Goal: Task Accomplishment & Management: Complete application form

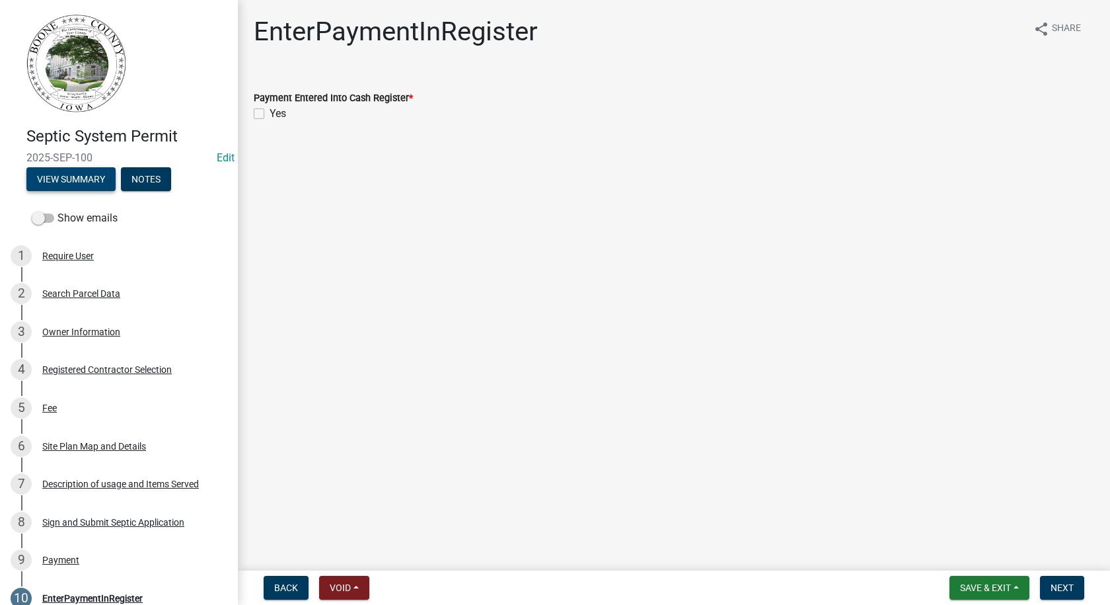
click at [84, 176] on button "View Summary" at bounding box center [70, 179] width 89 height 24
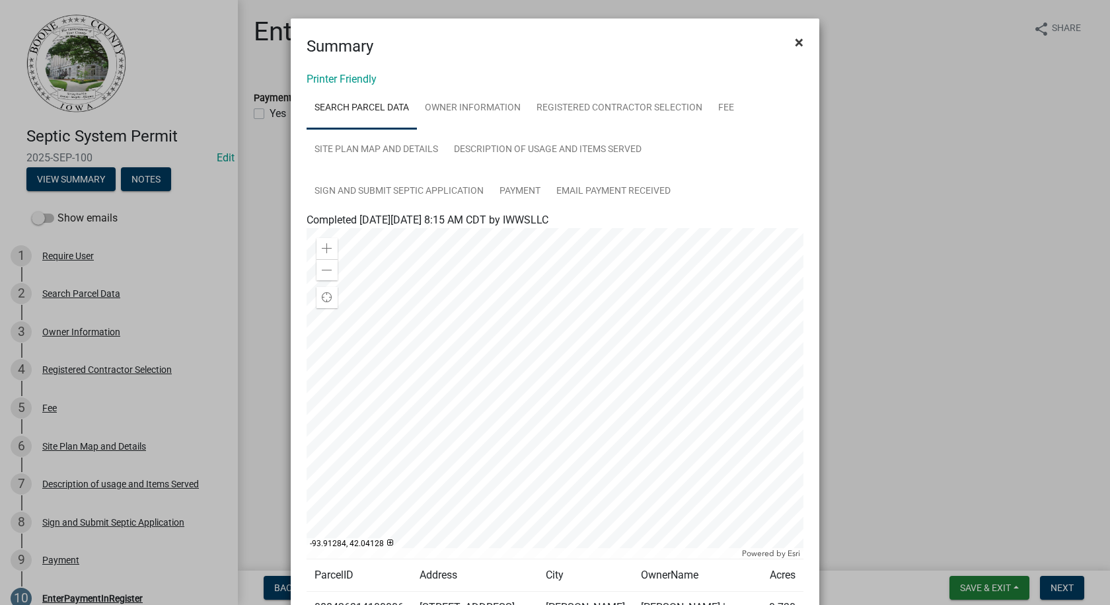
click at [795, 38] on span "×" at bounding box center [799, 42] width 9 height 19
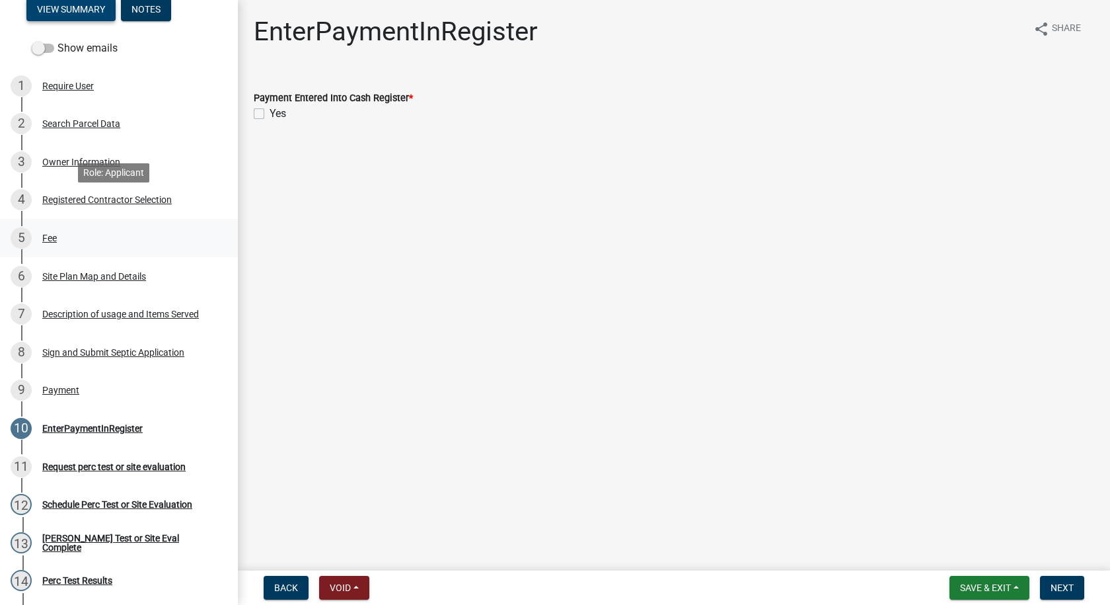
scroll to position [198, 0]
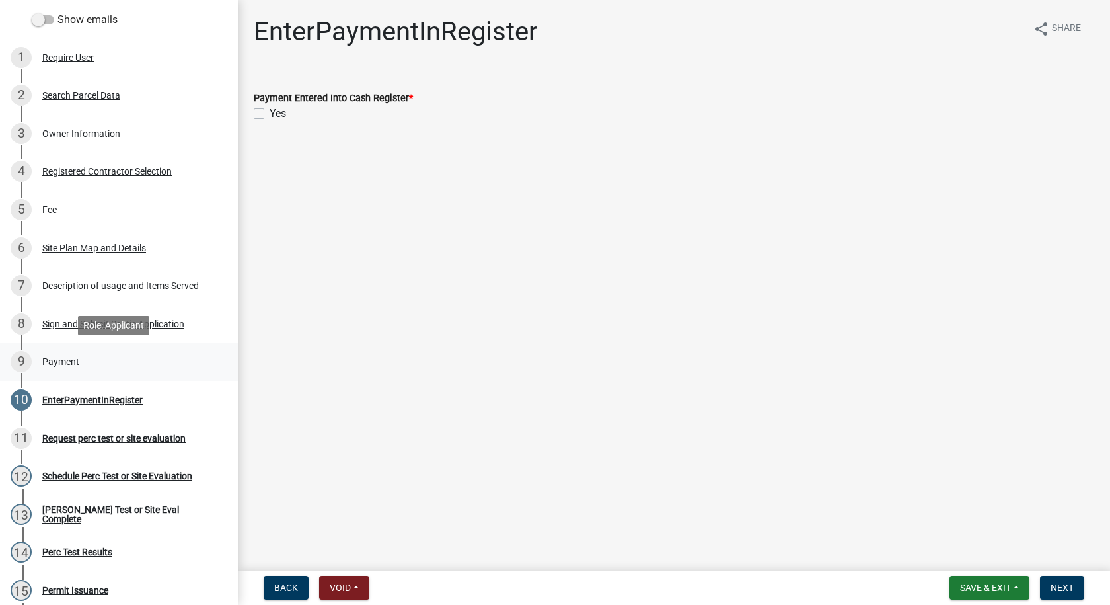
click at [71, 359] on div "Payment" at bounding box center [60, 361] width 37 height 9
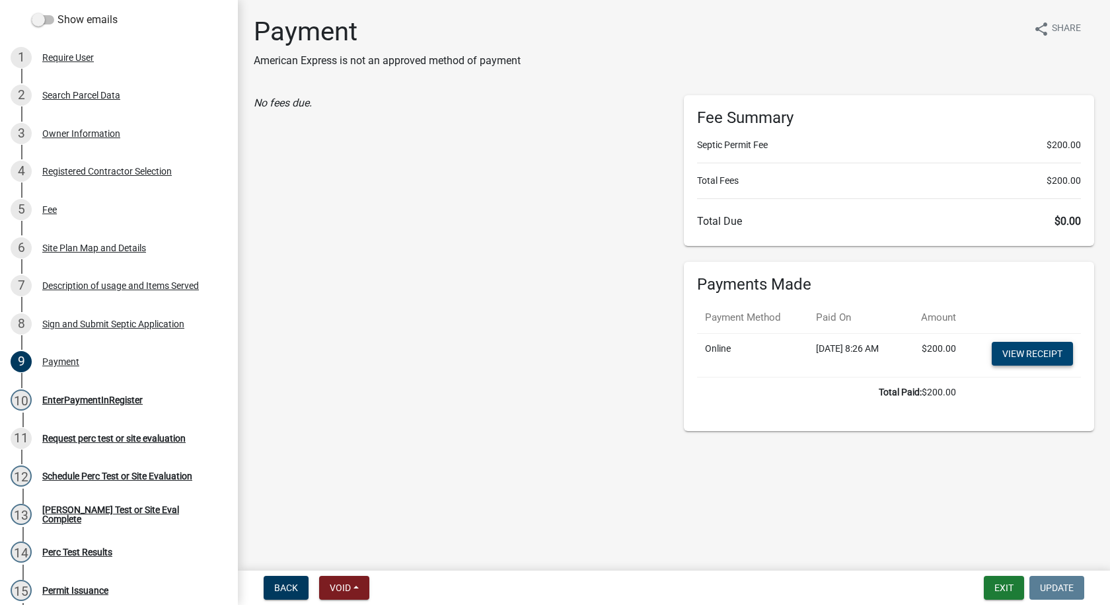
click at [1012, 352] on link "View receipt" at bounding box center [1032, 354] width 81 height 24
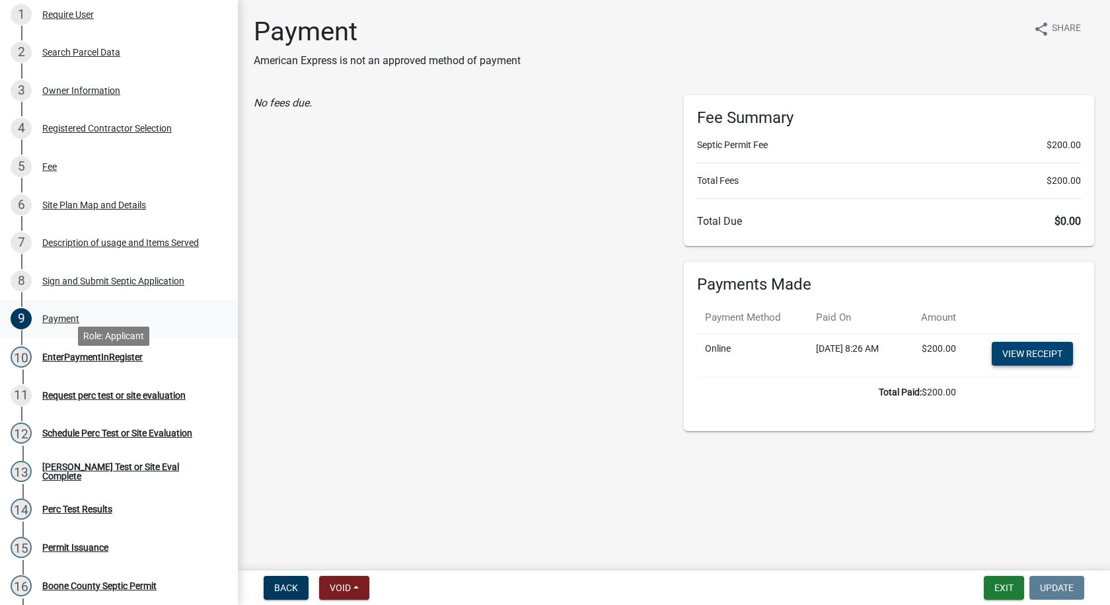
scroll to position [264, 0]
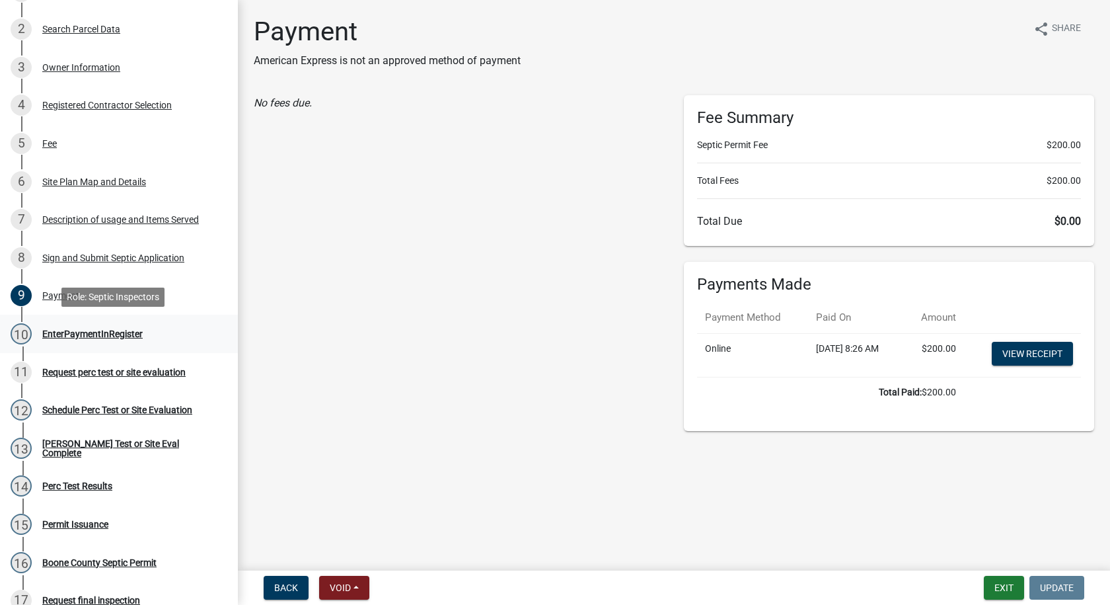
click at [79, 334] on div "EnterPaymentInRegister" at bounding box center [92, 333] width 100 height 9
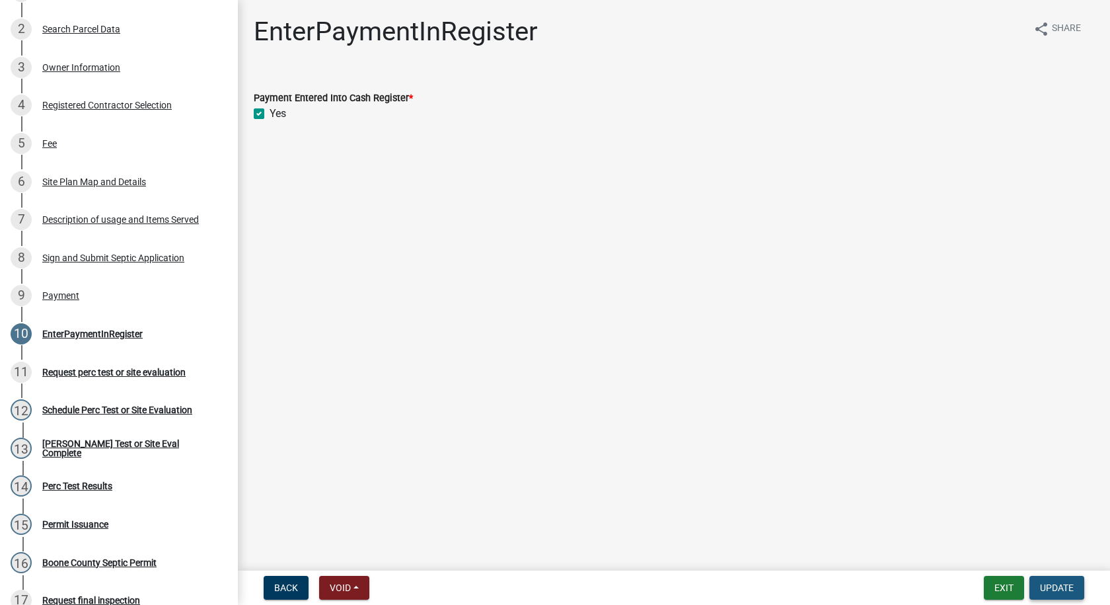
click at [1042, 588] on span "Update" at bounding box center [1057, 587] width 34 height 11
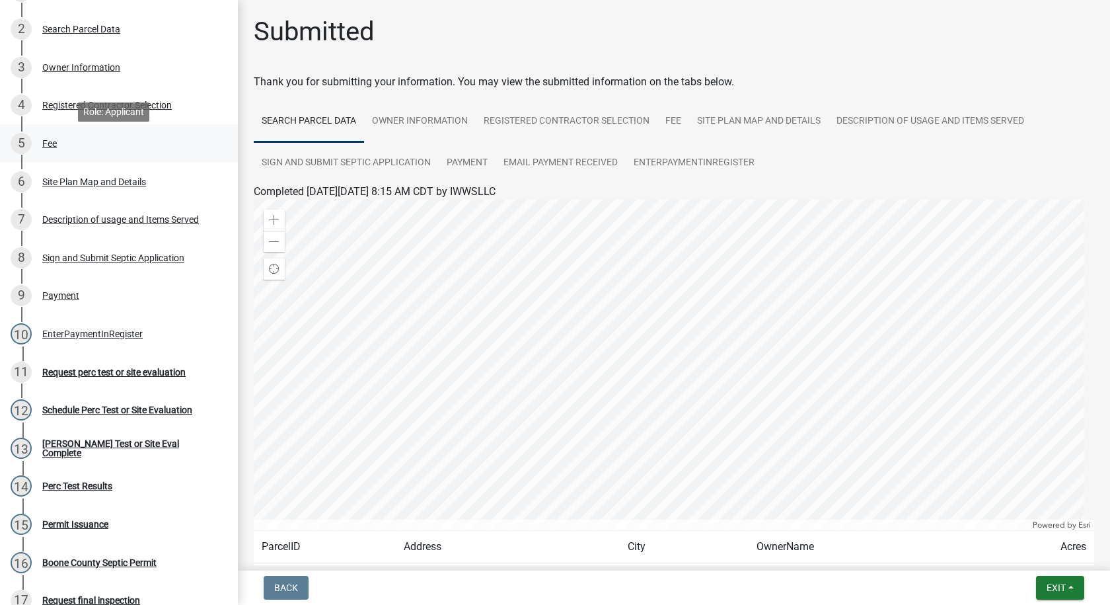
scroll to position [0, 0]
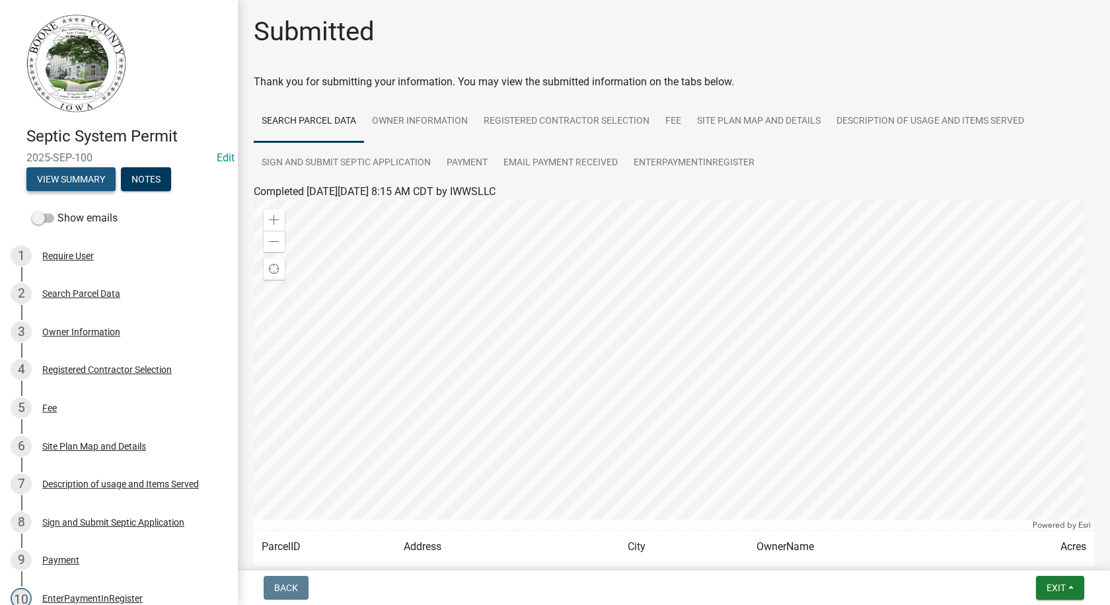
click at [95, 180] on button "View Summary" at bounding box center [70, 179] width 89 height 24
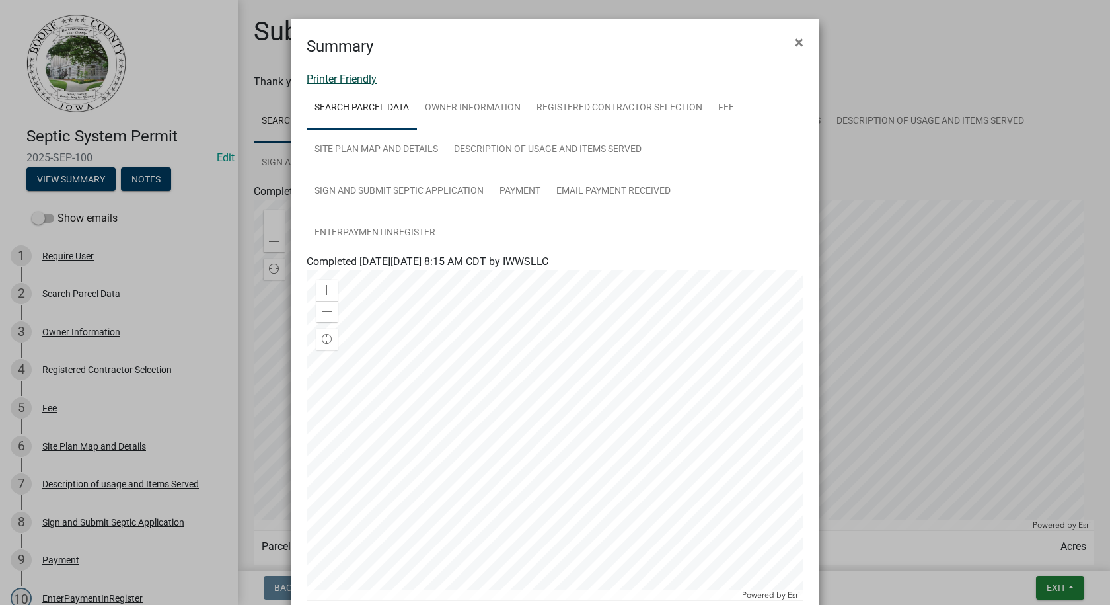
click at [344, 78] on link "Printer Friendly" at bounding box center [342, 79] width 70 height 13
click at [795, 40] on span "×" at bounding box center [799, 42] width 9 height 19
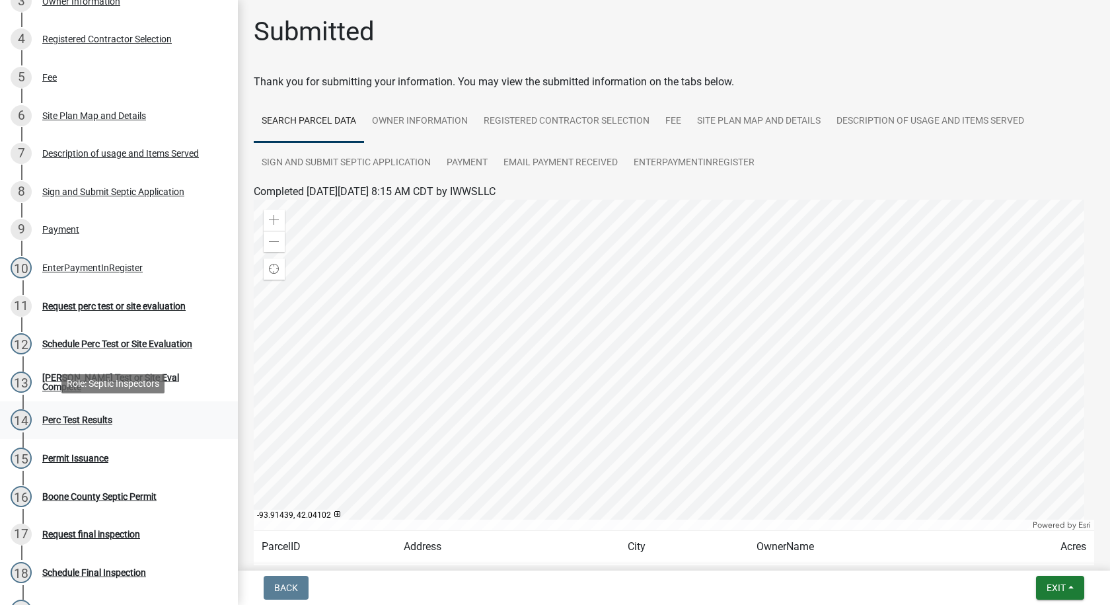
scroll to position [397, 0]
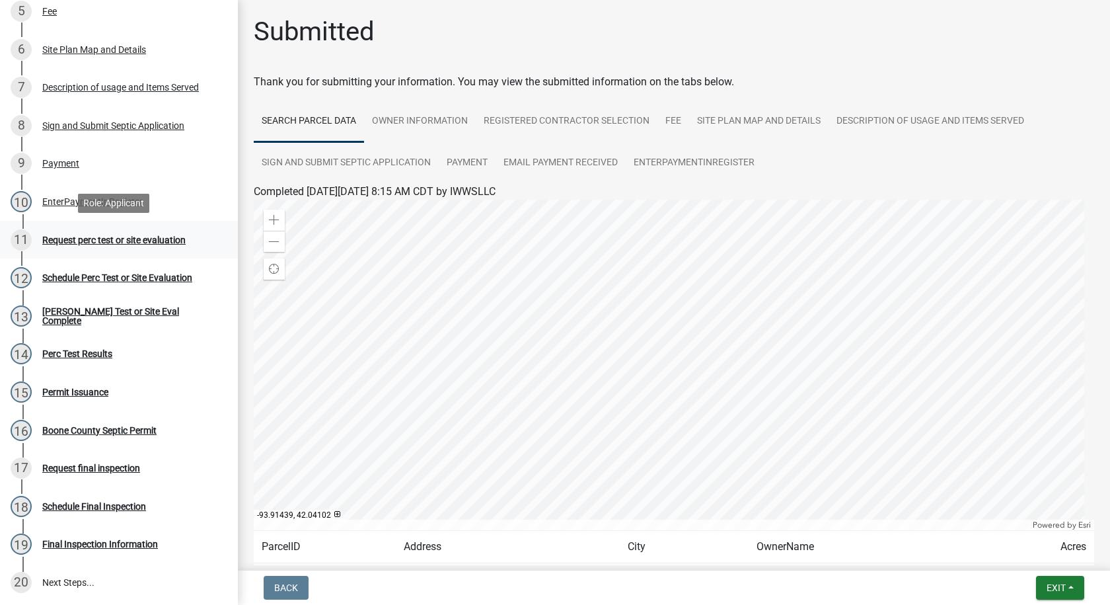
click at [131, 240] on div "Request perc test or site evaluation" at bounding box center [113, 239] width 143 height 9
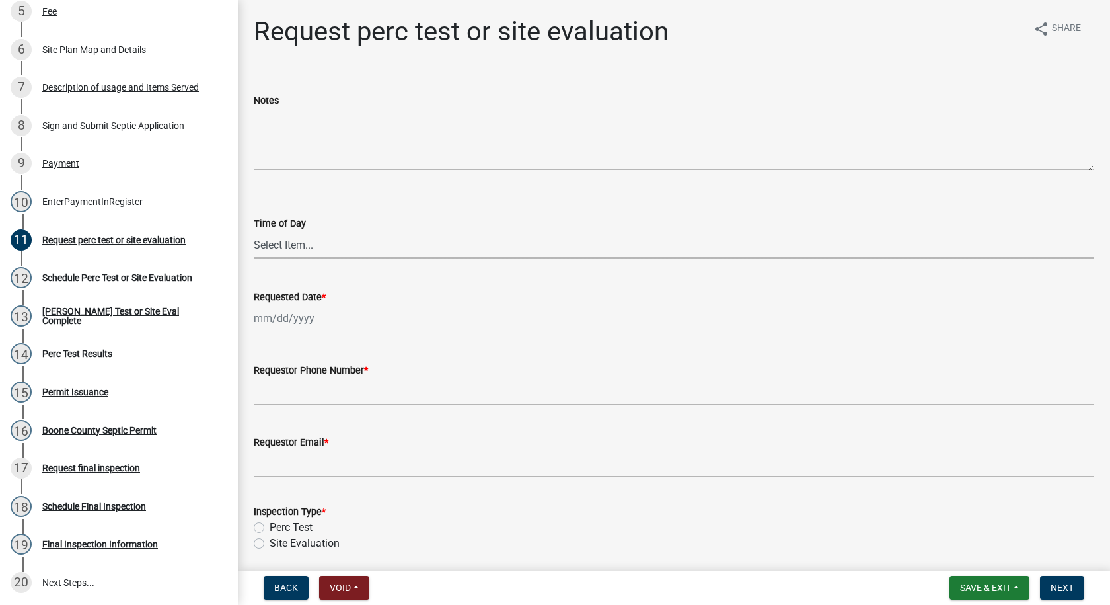
click at [266, 246] on select "Select Item... AM PM" at bounding box center [674, 244] width 841 height 27
click at [254, 231] on select "Select Item... AM PM" at bounding box center [674, 244] width 841 height 27
select select "6c109ef4-37e2-45c6-b0e8-db9b1cf7fb51"
click at [275, 323] on div at bounding box center [314, 318] width 121 height 27
select select "10"
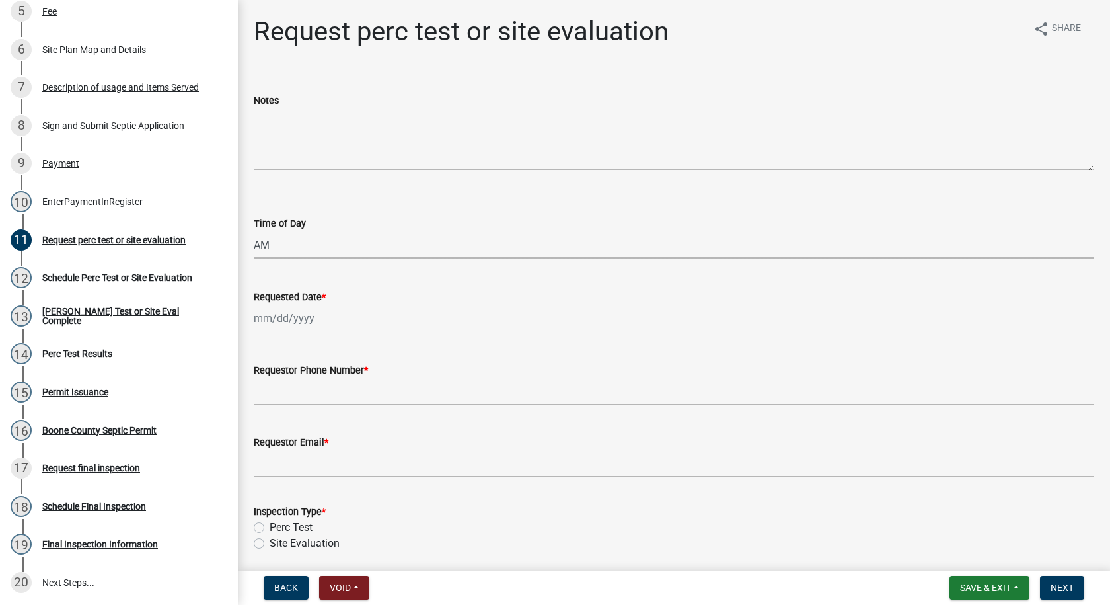
select select "2025"
click at [330, 408] on div "9" at bounding box center [330, 409] width 21 height 21
type input "[DATE]"
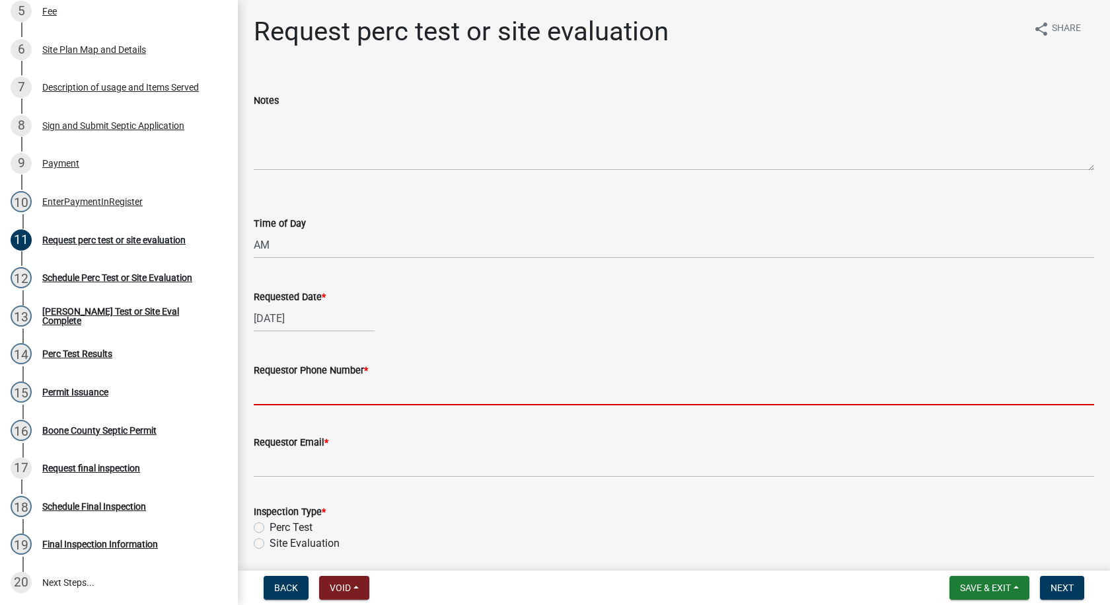
click at [305, 401] on input "Requestor Phone Number *" at bounding box center [674, 391] width 841 height 27
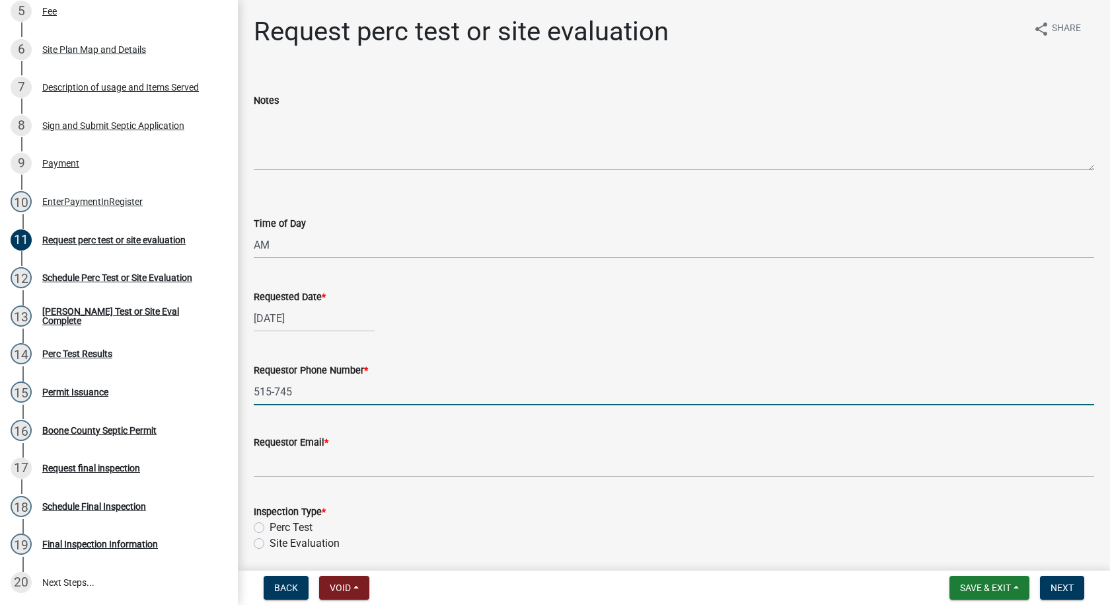
type input "[PHONE_NUMBER]"
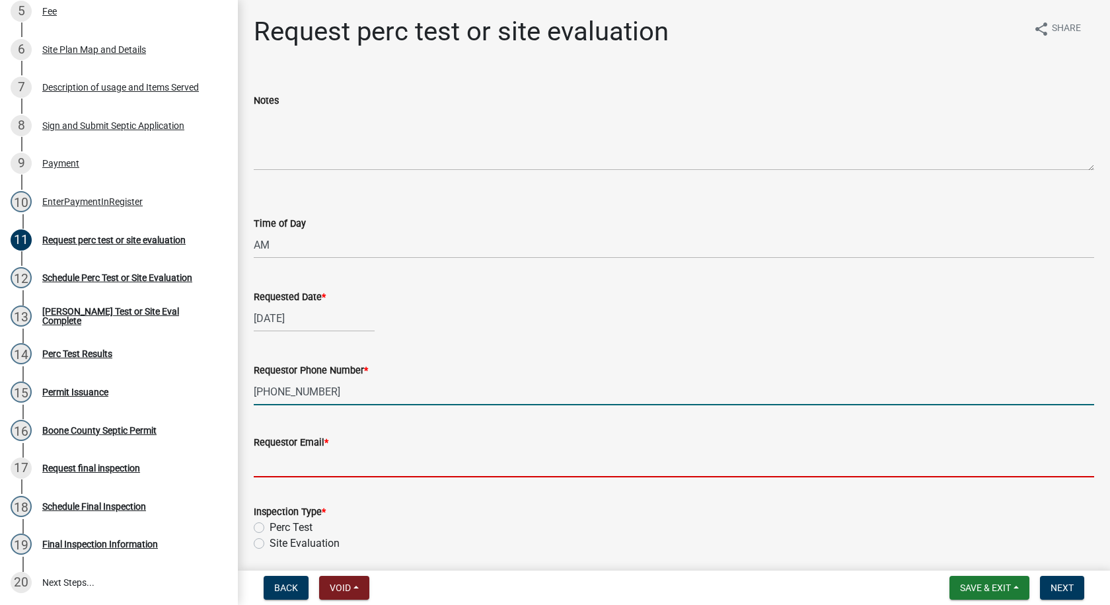
click at [325, 470] on input "Requestor Email *" at bounding box center [674, 463] width 841 height 27
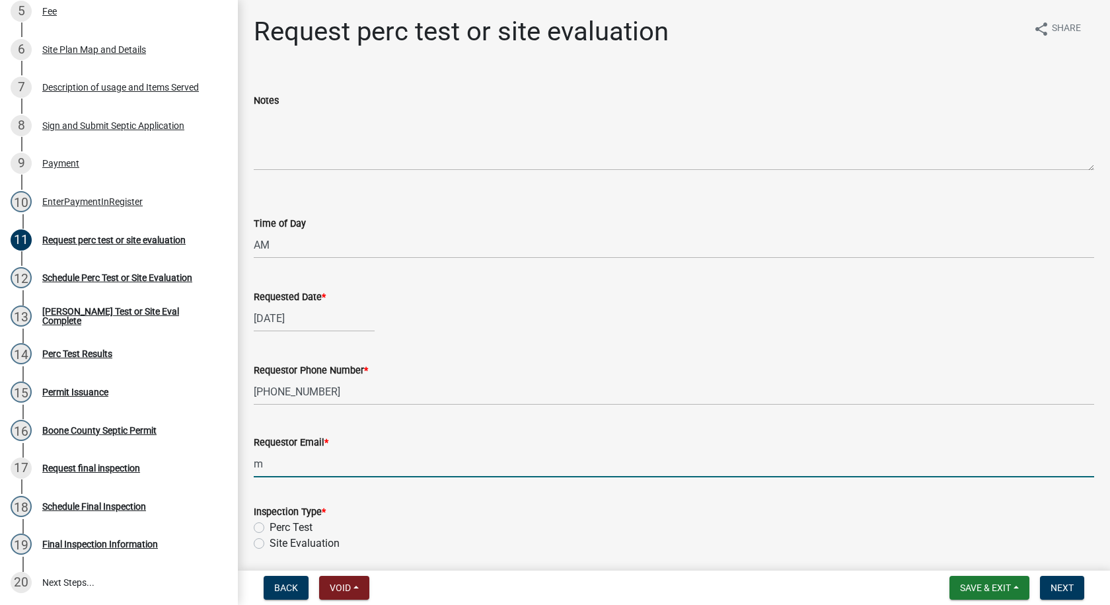
type input "[EMAIL_ADDRESS][DOMAIN_NAME]"
click at [270, 527] on label "Perc Test" at bounding box center [291, 528] width 43 height 16
click at [270, 527] on input "Perc Test" at bounding box center [274, 524] width 9 height 9
radio input "true"
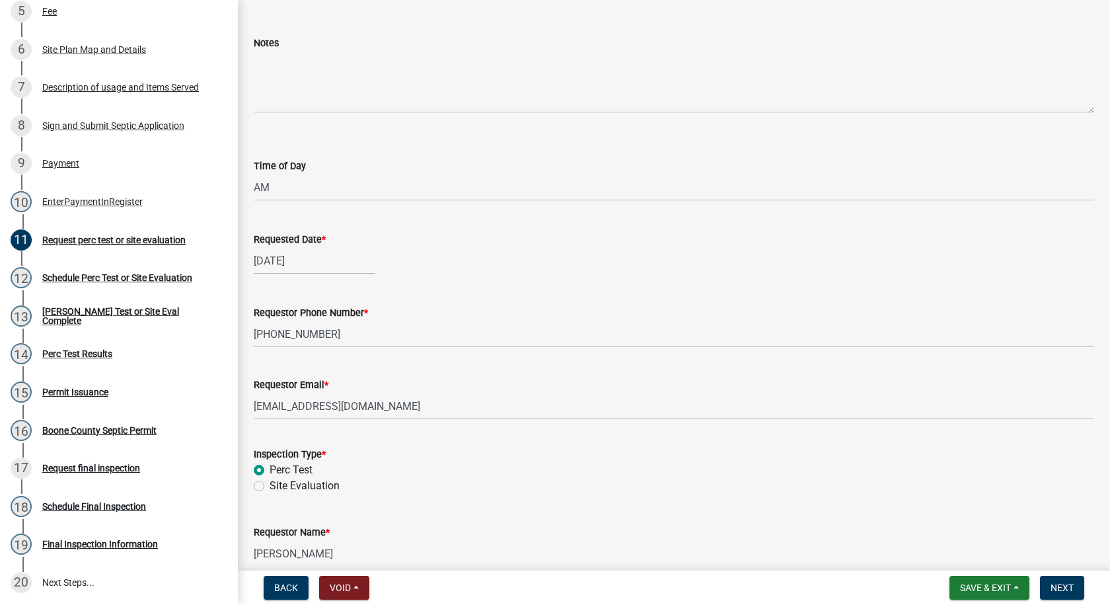
scroll to position [122, 0]
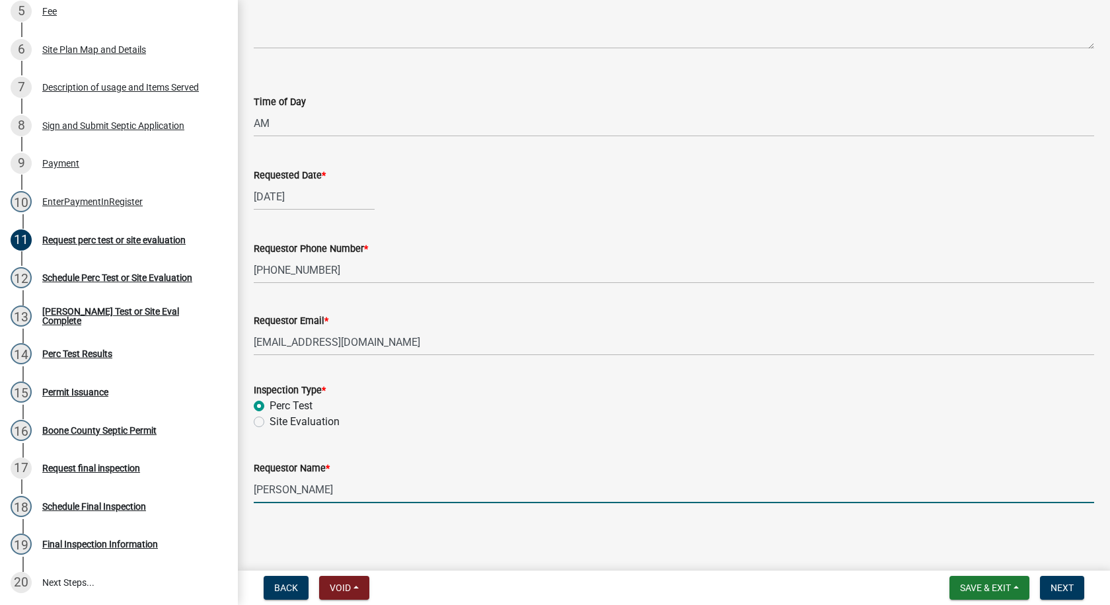
click at [311, 492] on input "[PERSON_NAME]" at bounding box center [674, 489] width 841 height 27
type input "W"
type input "[PERSON_NAME]"
click at [1064, 586] on span "Next" at bounding box center [1062, 587] width 23 height 11
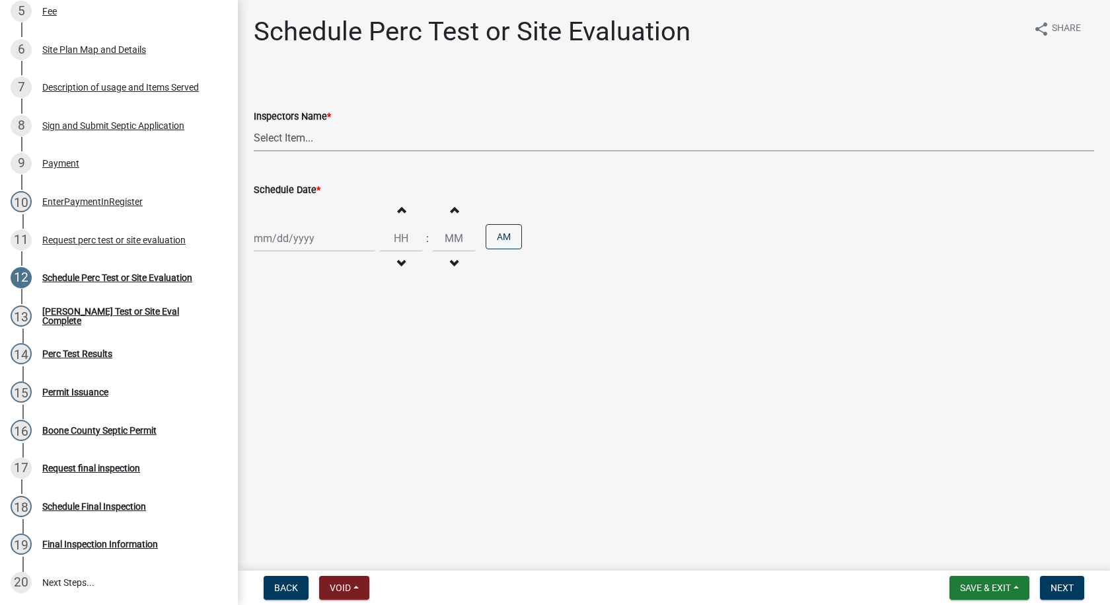
click at [313, 144] on select "Select Item... EdTharp21 (EdTharp21) mspeers ([PERSON_NAME]) WandaCox ([PERSON_…" at bounding box center [674, 137] width 841 height 27
select select "1166babb-7ce8-442f-9c4a-1180ef3e1882"
click at [254, 124] on select "Select Item... EdTharp21 (EdTharp21) mspeers ([PERSON_NAME]) WandaCox ([PERSON_…" at bounding box center [674, 137] width 841 height 27
click at [304, 239] on div at bounding box center [314, 238] width 121 height 27
select select "10"
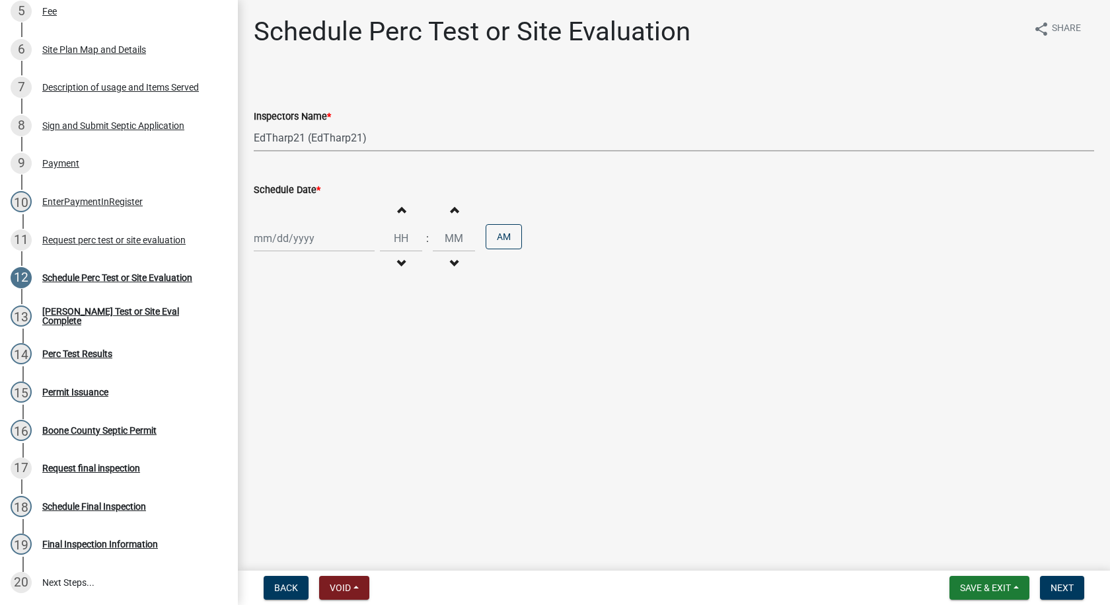
select select "2025"
click at [331, 321] on div "9" at bounding box center [330, 329] width 21 height 21
type input "[DATE]"
click at [398, 262] on span "button" at bounding box center [401, 263] width 7 height 11
type input "11"
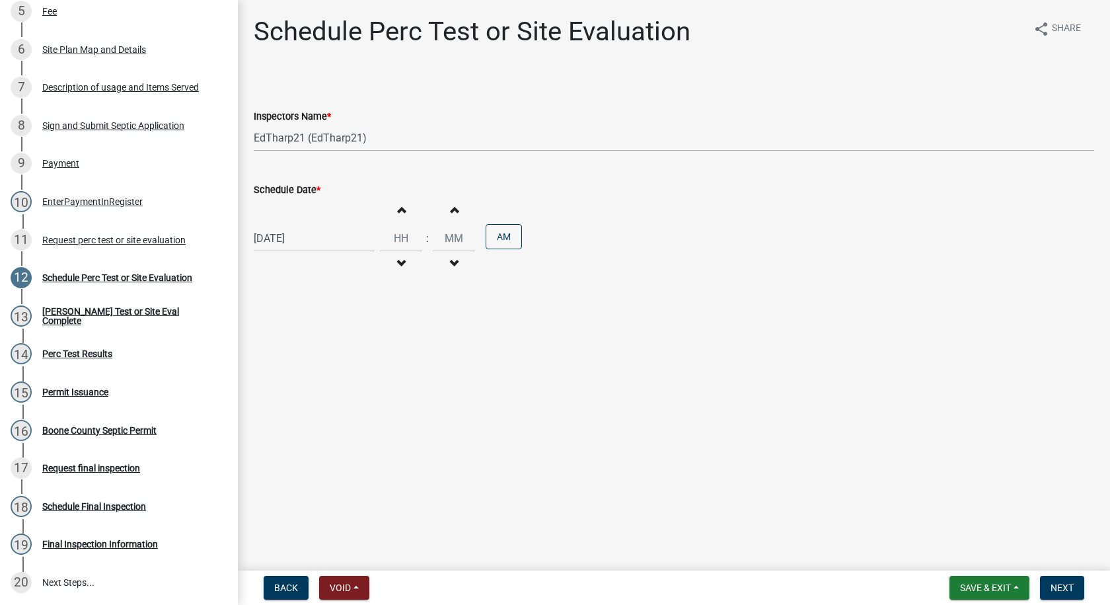
type input "00"
click at [398, 262] on span "button" at bounding box center [401, 263] width 7 height 11
type input "09"
click at [489, 234] on button "PM" at bounding box center [504, 236] width 36 height 25
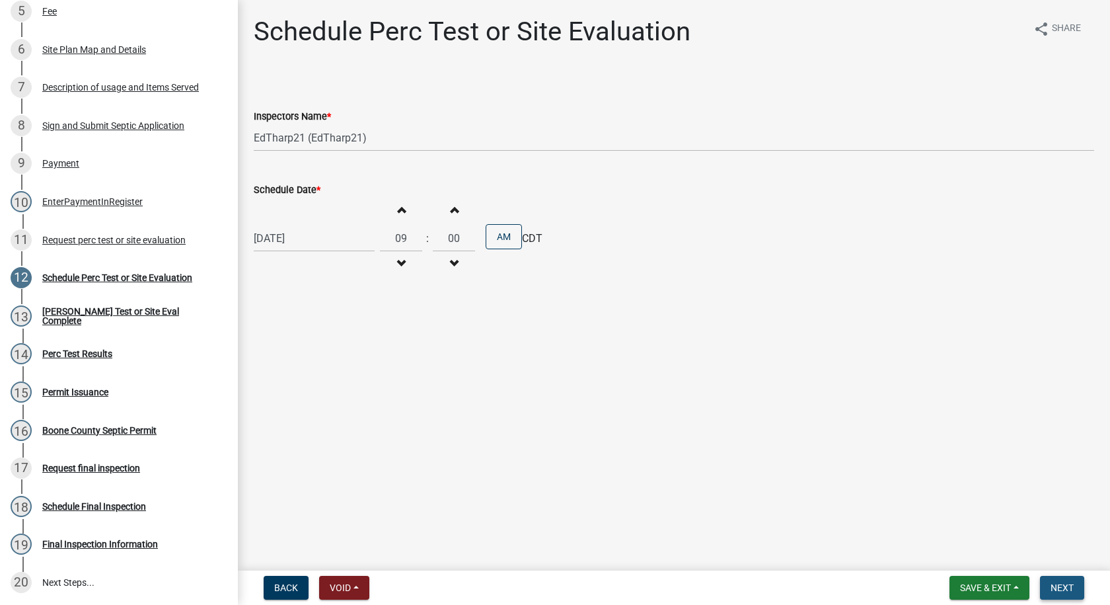
click at [1051, 586] on span "Next" at bounding box center [1062, 587] width 23 height 11
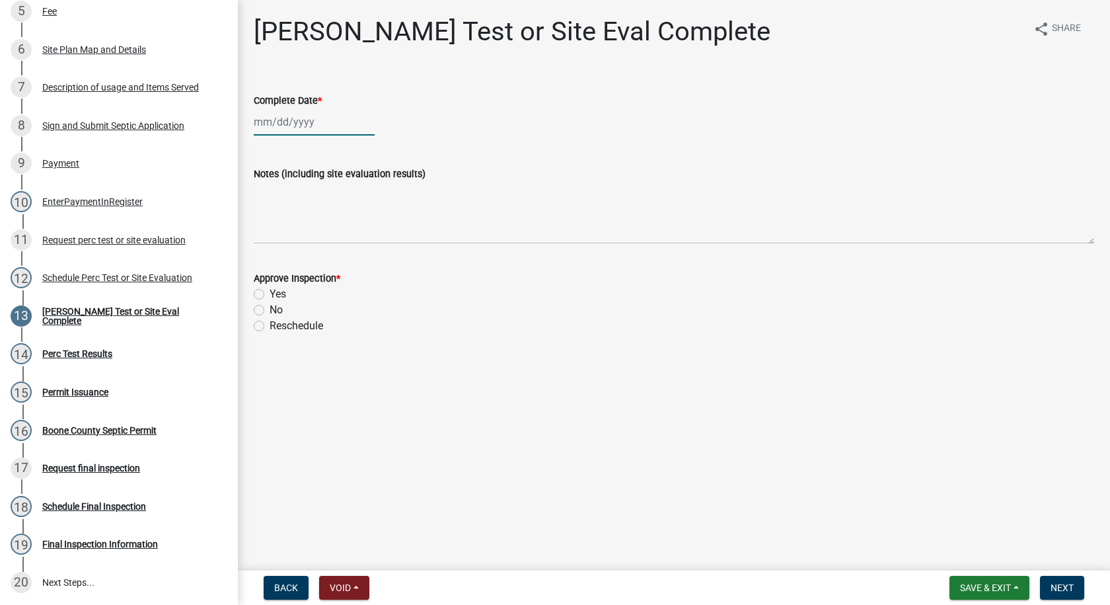
click at [289, 127] on div at bounding box center [314, 121] width 121 height 27
select select "10"
select select "2025"
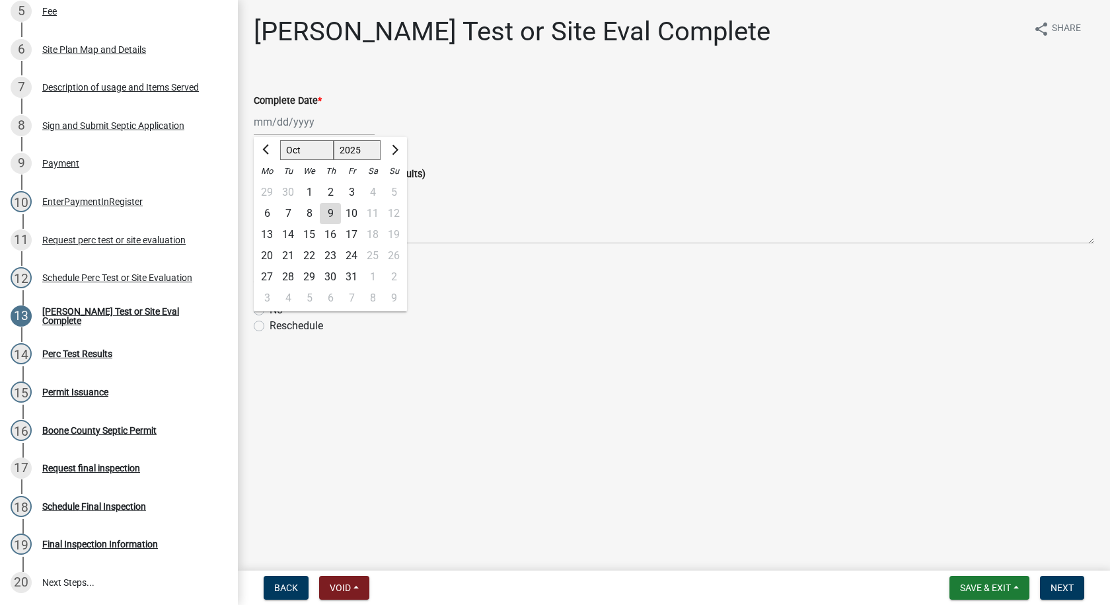
click at [327, 211] on div "9" at bounding box center [330, 213] width 21 height 21
type input "[DATE]"
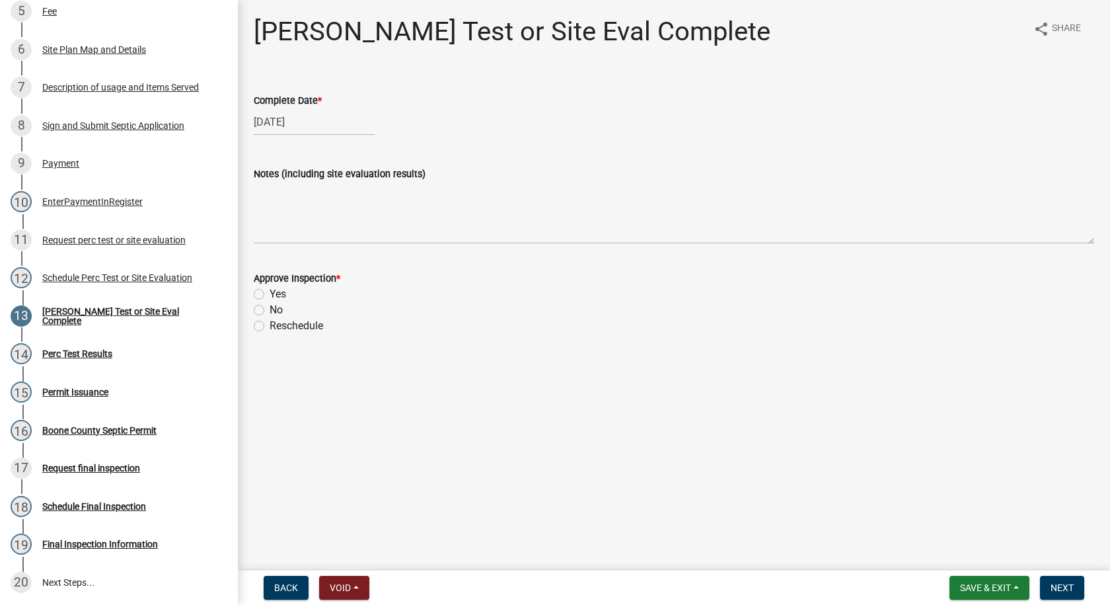
click at [270, 296] on label "Yes" at bounding box center [278, 294] width 17 height 16
click at [270, 295] on input "Yes" at bounding box center [274, 290] width 9 height 9
radio input "true"
click at [1071, 588] on span "Next" at bounding box center [1062, 587] width 23 height 11
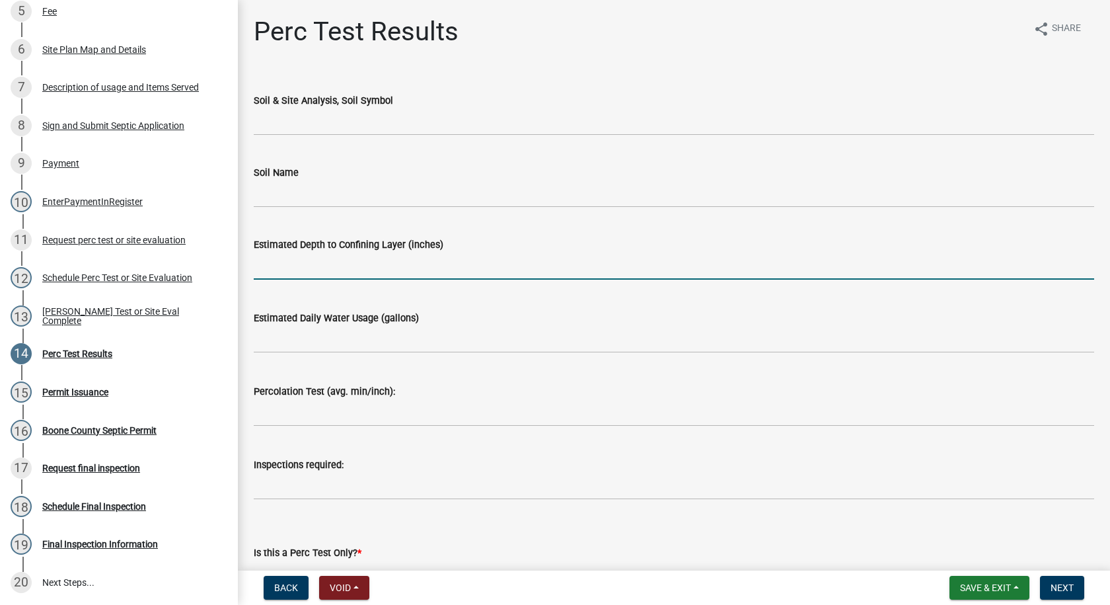
click at [297, 270] on input "text" at bounding box center [674, 265] width 841 height 27
type input "49"
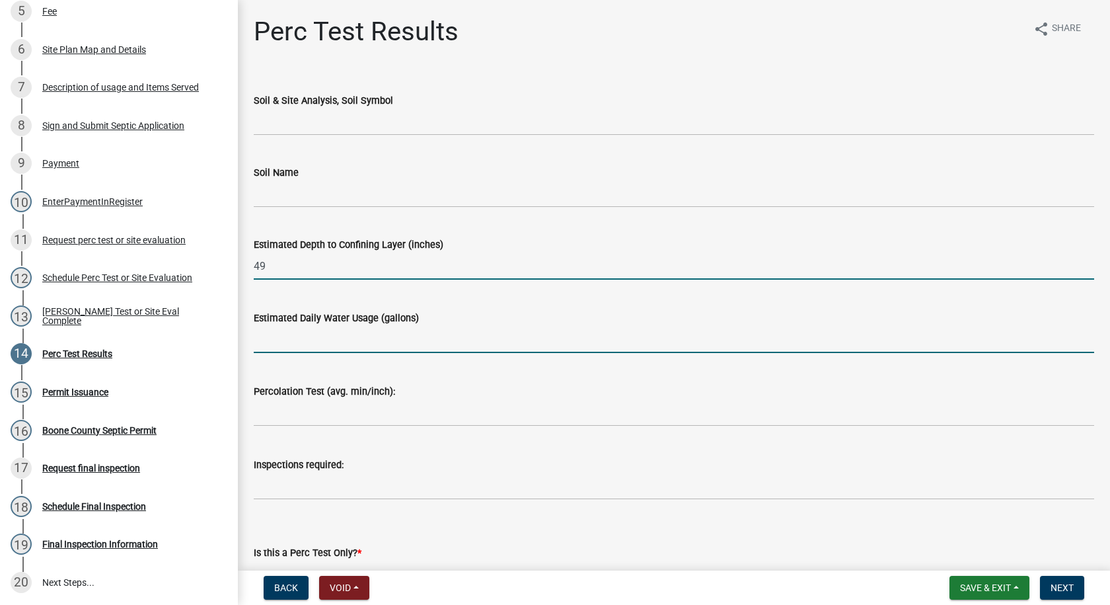
click at [291, 332] on input "text" at bounding box center [674, 339] width 841 height 27
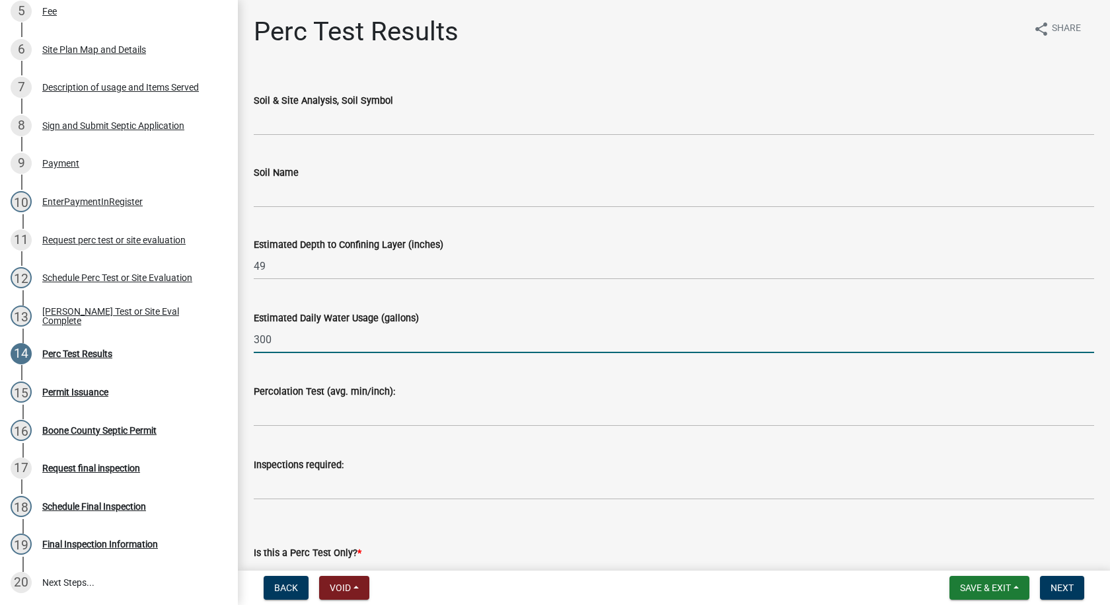
type input "300"
click at [297, 420] on input "text" at bounding box center [674, 412] width 841 height 27
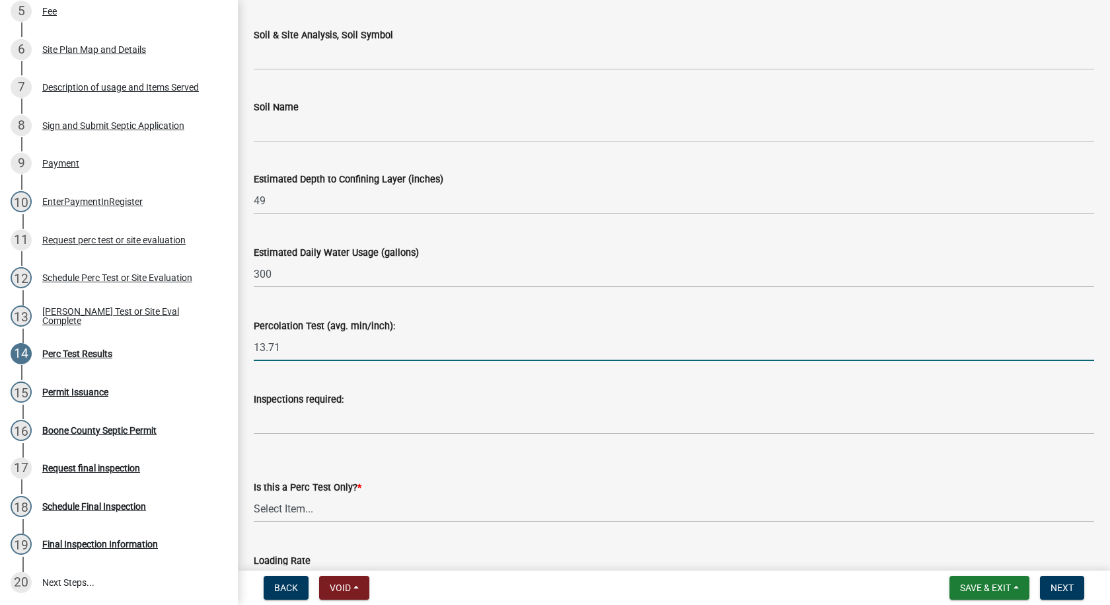
scroll to position [66, 0]
type input "13.71"
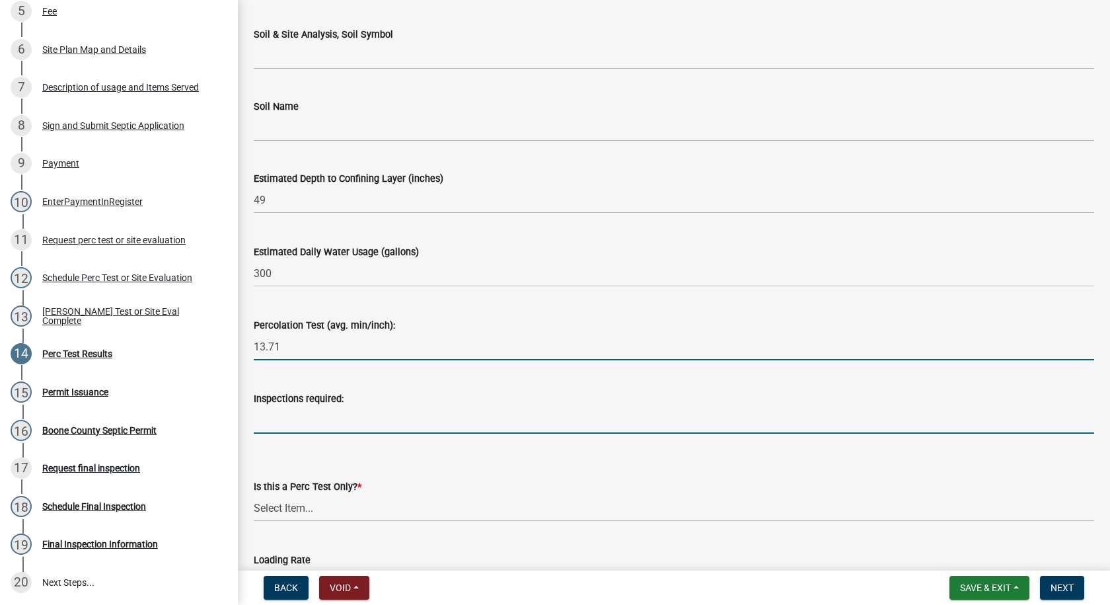
click at [297, 423] on input "Inspections required:" at bounding box center [674, 419] width 841 height 27
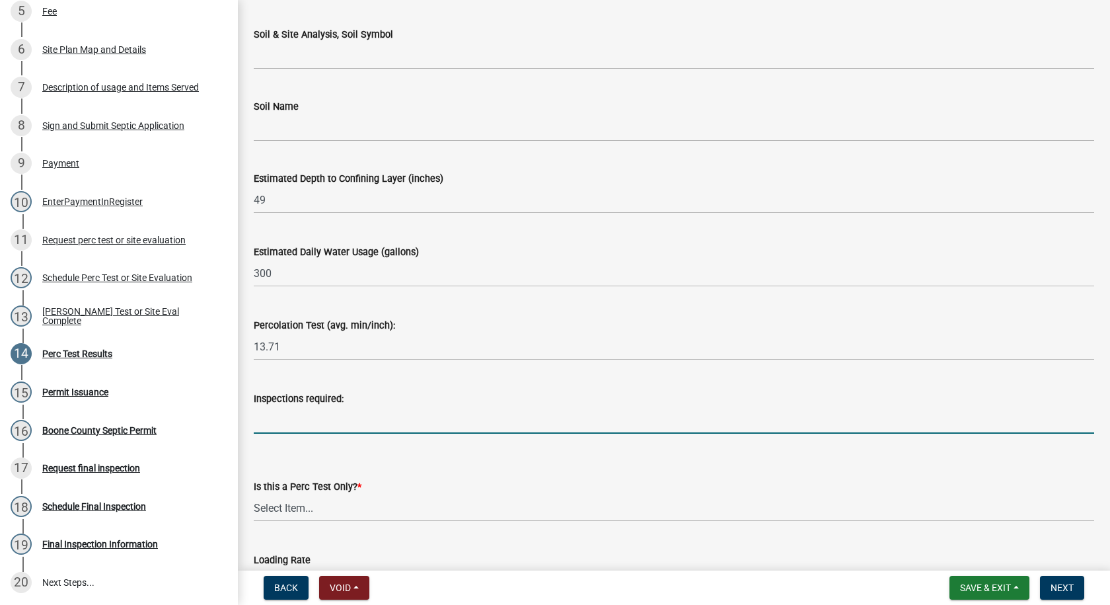
type input "Final and Squirt test"
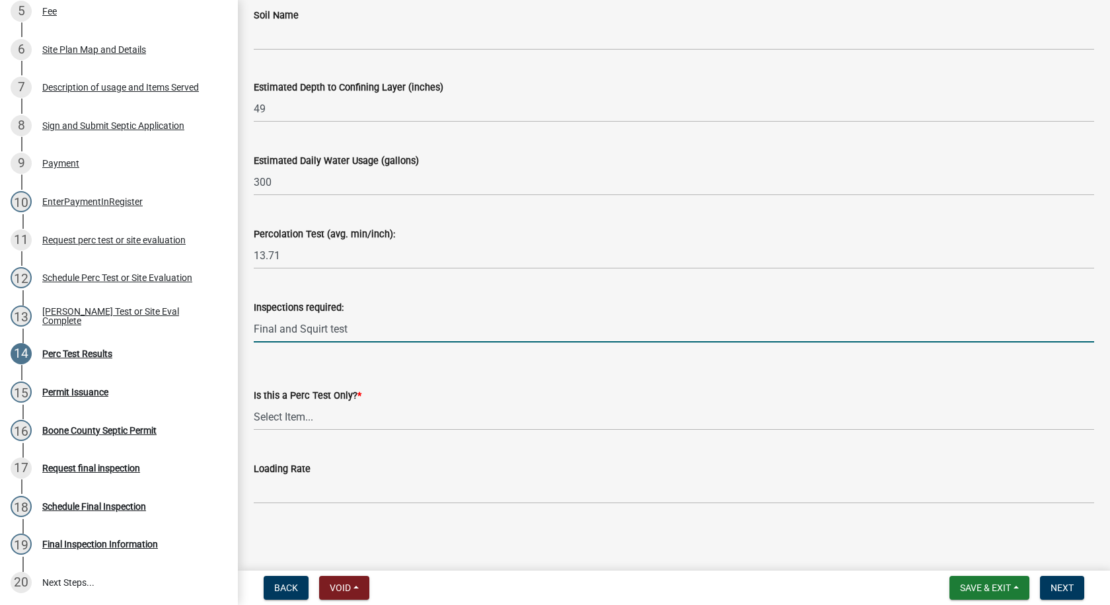
scroll to position [159, 0]
click at [311, 421] on select "Select Item... Yes No" at bounding box center [674, 414] width 841 height 27
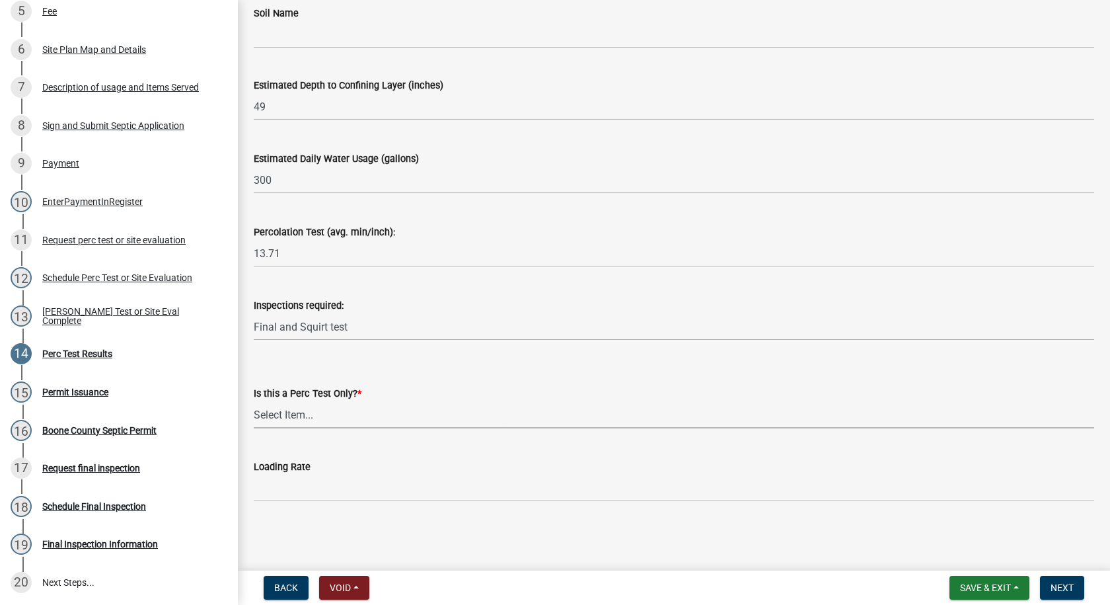
click at [317, 410] on select "Select Item... Yes No" at bounding box center [674, 414] width 841 height 27
click at [254, 401] on select "Select Item... Yes No" at bounding box center [674, 414] width 841 height 27
select select "24454754-256b-47dd-bfd0-3cbbb785a58c"
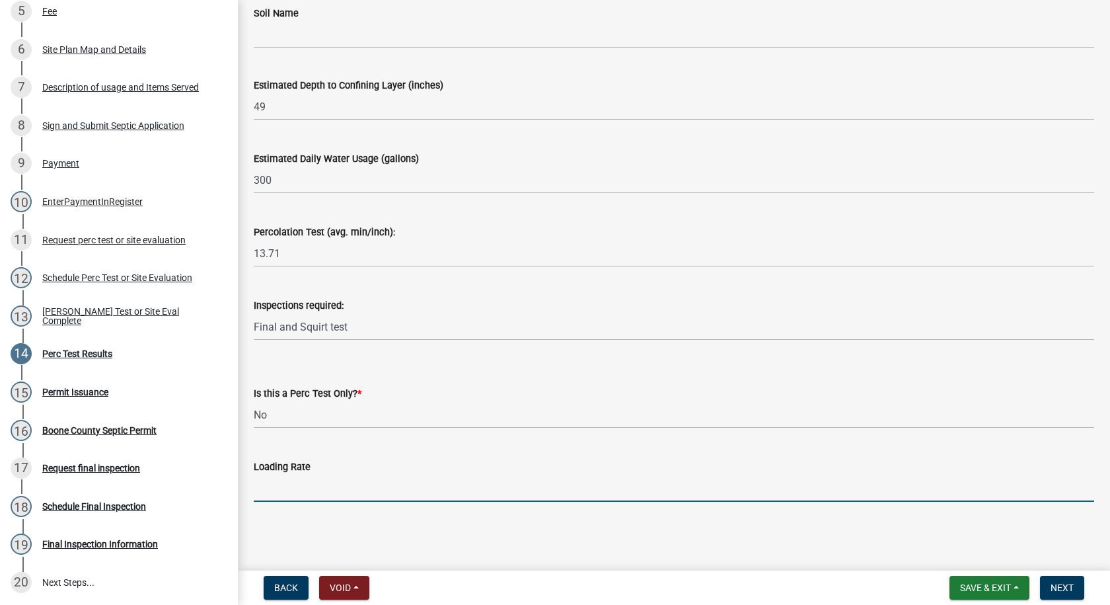
click at [280, 492] on input "text" at bounding box center [674, 488] width 841 height 27
type input "0.6"
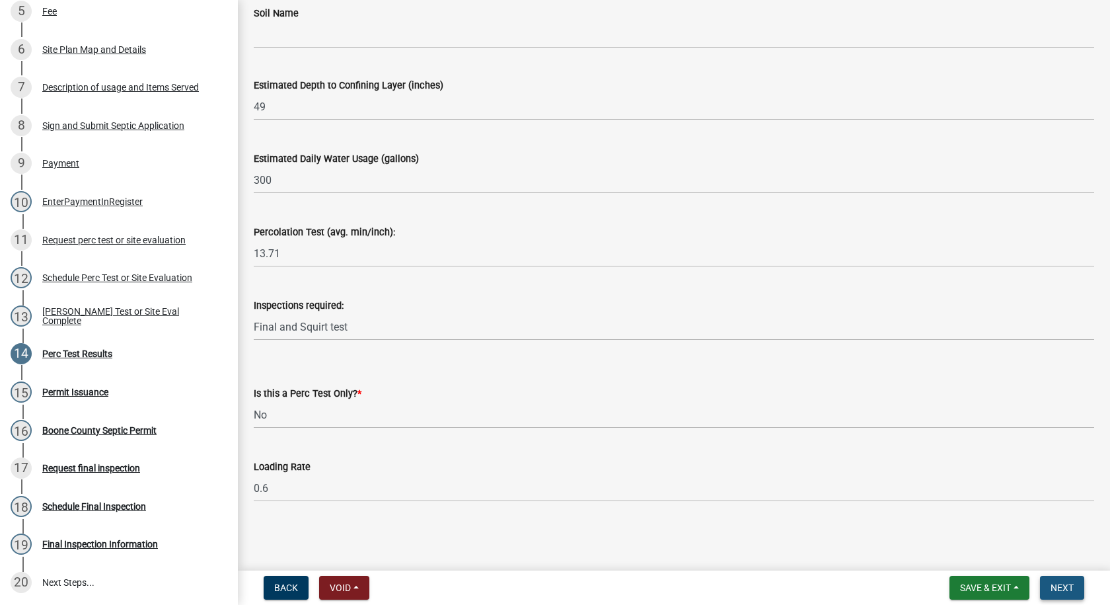
click at [1065, 589] on span "Next" at bounding box center [1062, 587] width 23 height 11
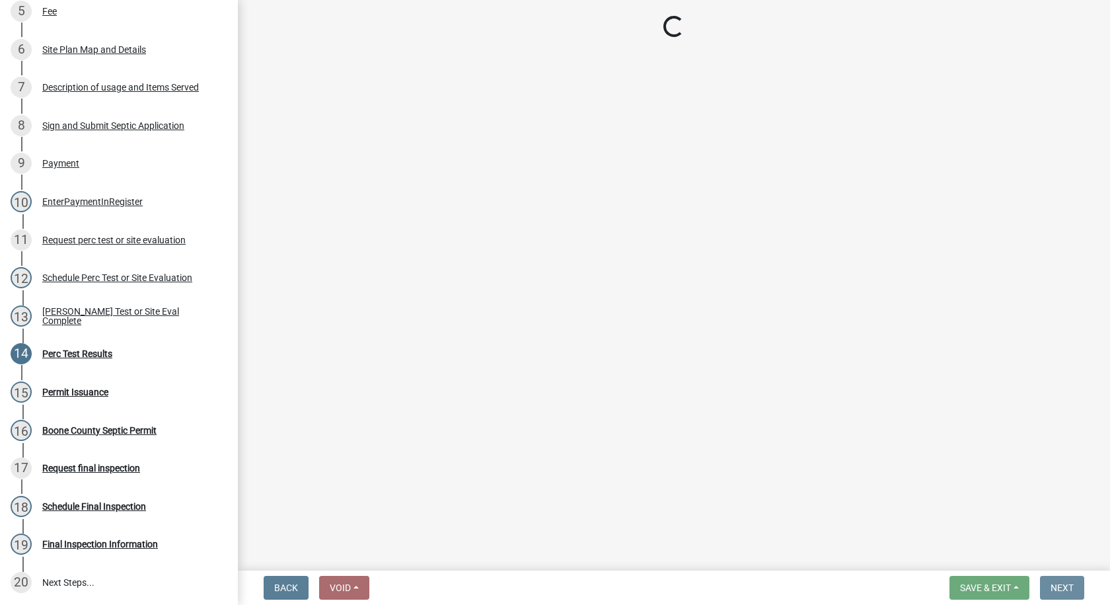
scroll to position [0, 0]
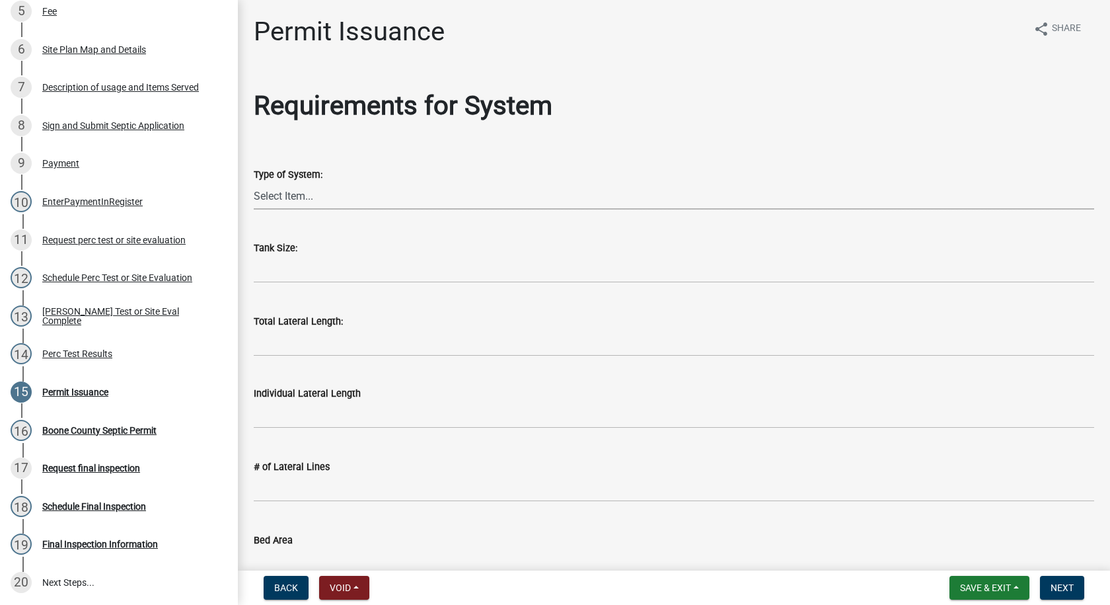
click at [305, 189] on select "Select Item... At grade [GEOGRAPHIC_DATA] Other Peat Sand filter Textile Waterl…" at bounding box center [674, 195] width 841 height 27
click at [254, 182] on select "Select Item... At grade [GEOGRAPHIC_DATA] Other Peat Sand filter Textile Waterl…" at bounding box center [674, 195] width 841 height 27
select select "48b175c6-6fd4-4b28-9230-d97fd5b226fb"
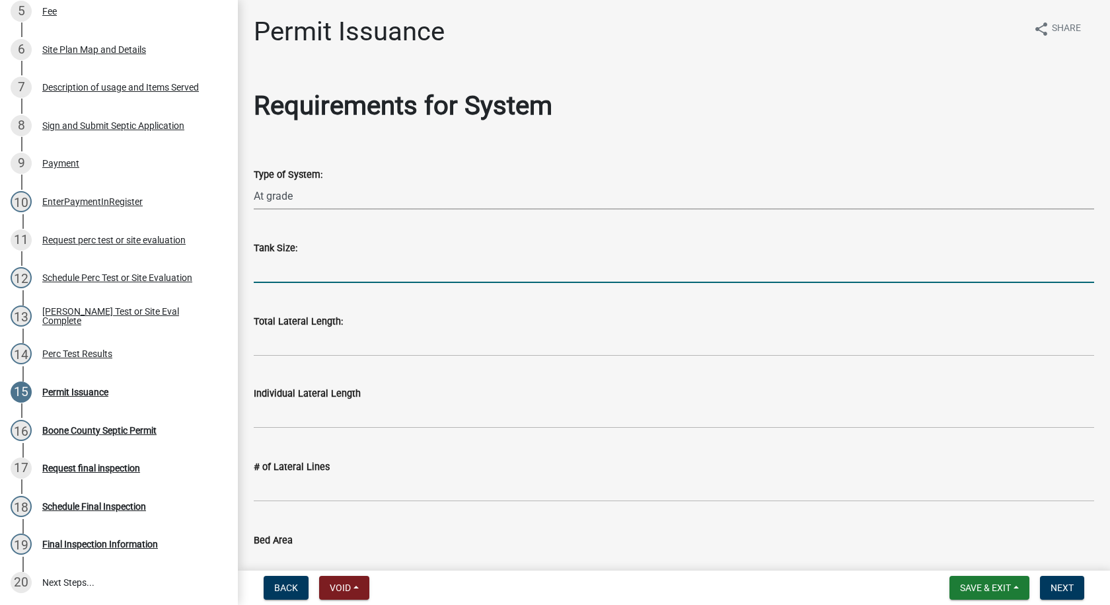
click at [287, 273] on input "text" at bounding box center [674, 269] width 841 height 27
type input "1250"
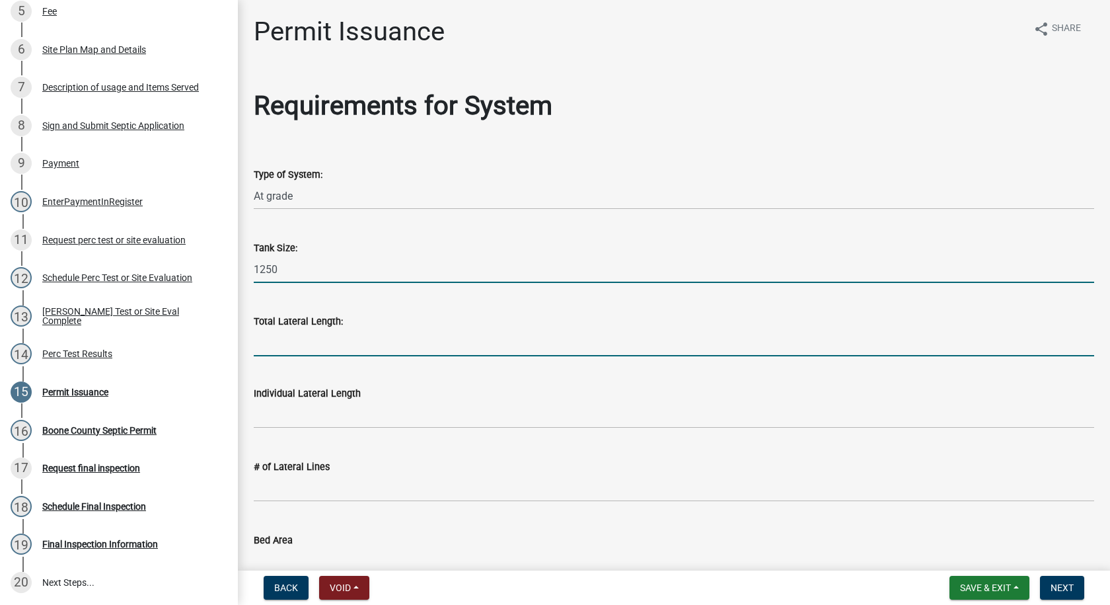
click at [308, 346] on input "Total Lateral Length:" at bounding box center [674, 342] width 841 height 27
type input "0"
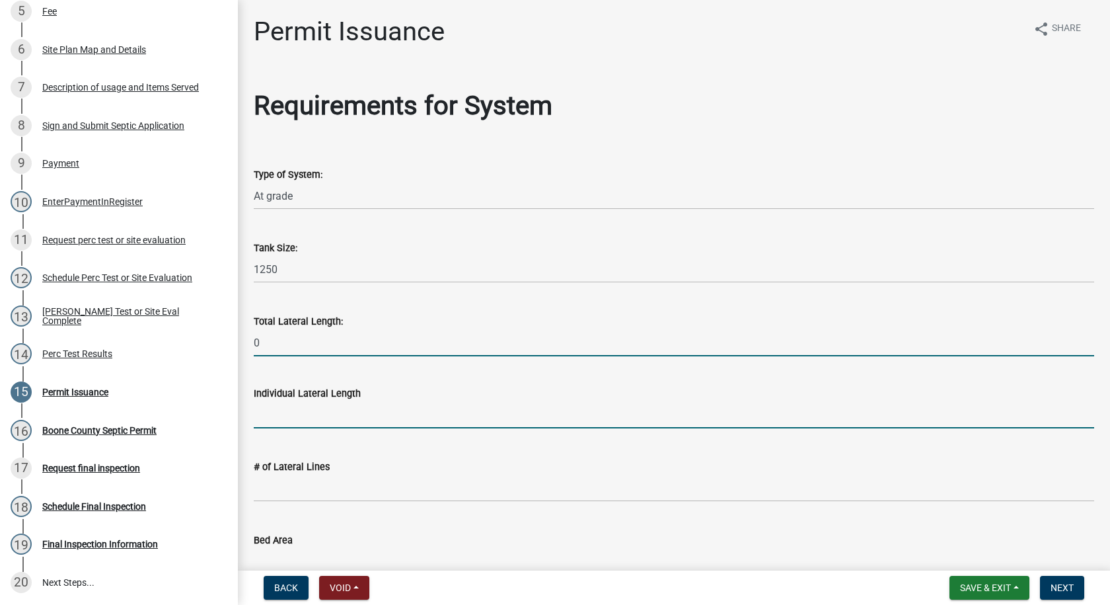
click at [291, 417] on input "text" at bounding box center [674, 414] width 841 height 27
type input "0"
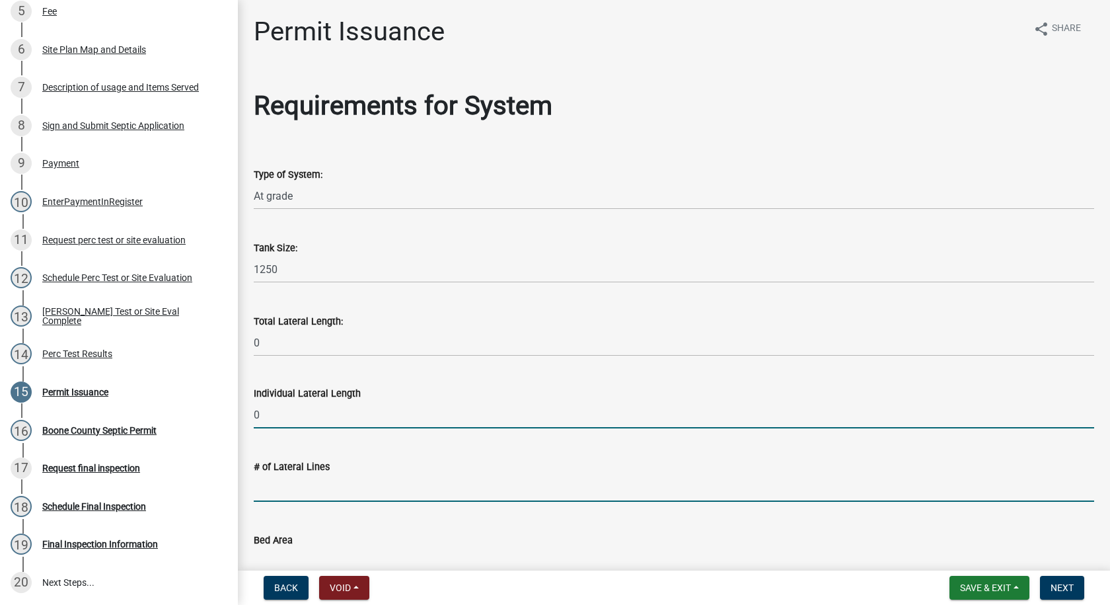
click at [288, 484] on input "text" at bounding box center [674, 488] width 841 height 27
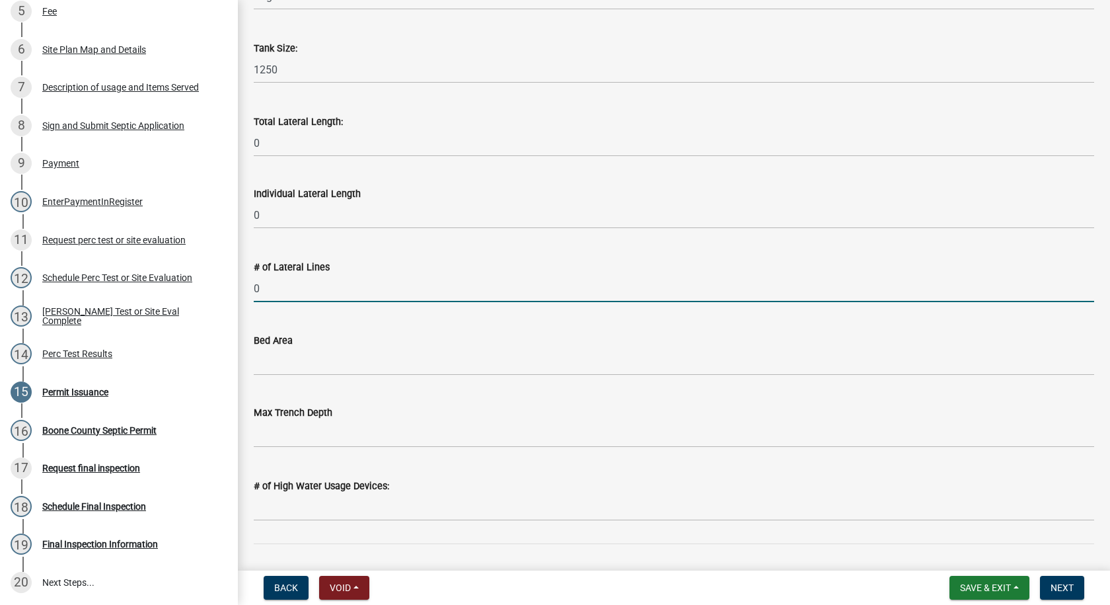
scroll to position [264, 0]
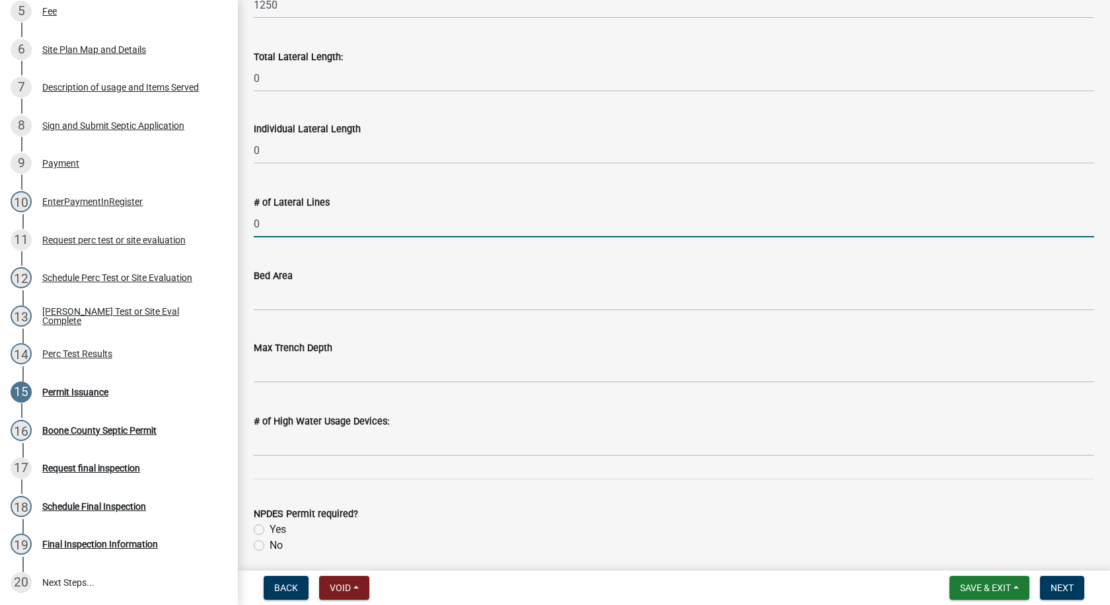
type input "0"
click at [270, 297] on input "Bed Area" at bounding box center [674, 297] width 841 height 27
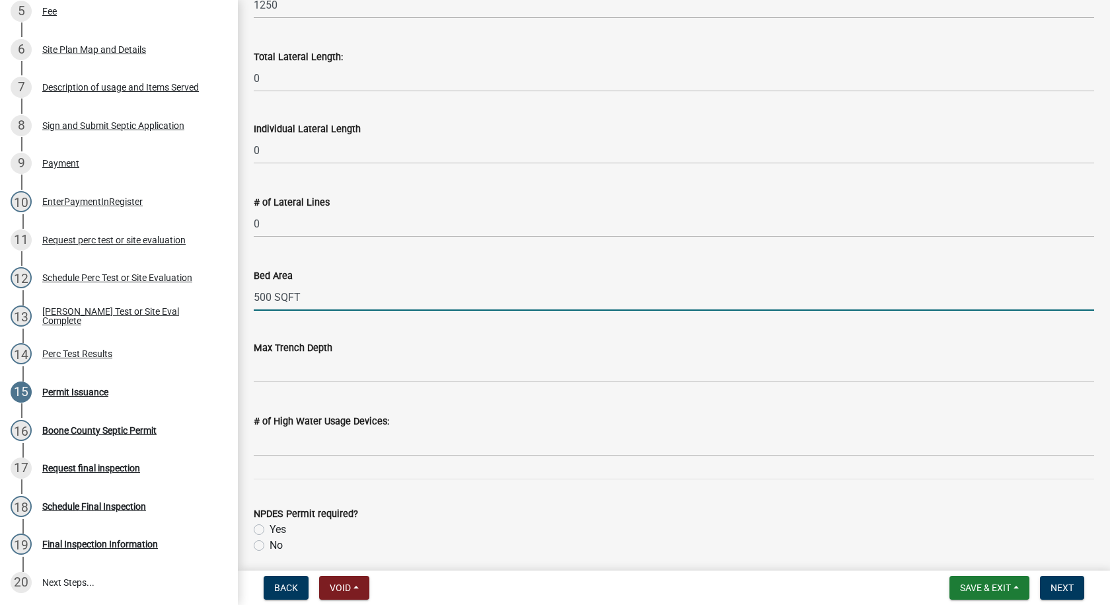
type input "500 SQFT At-Grade"
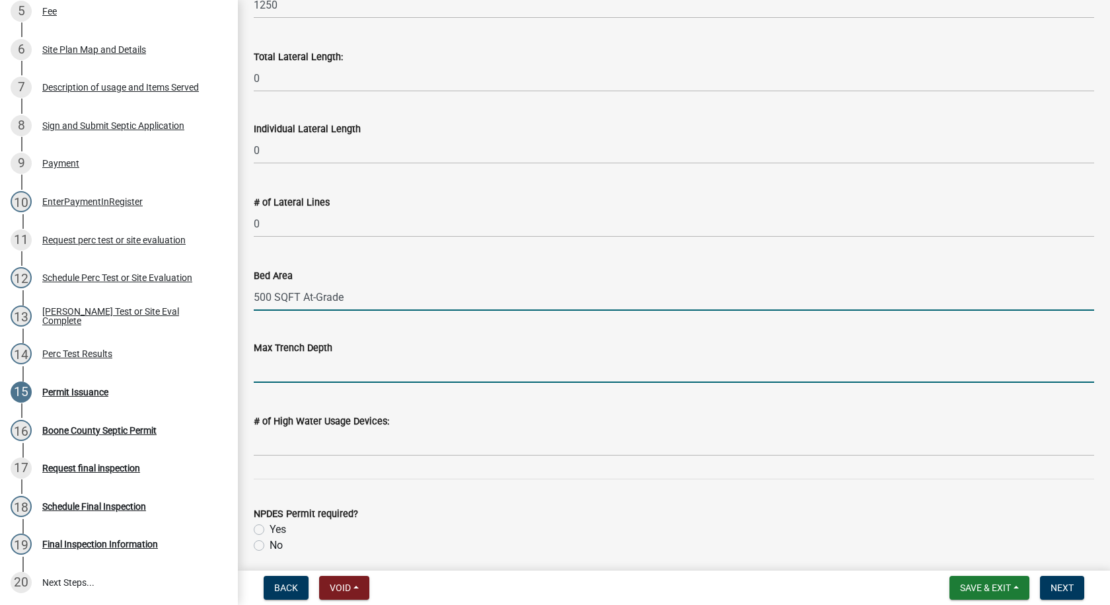
click at [315, 375] on input "text" at bounding box center [674, 369] width 841 height 27
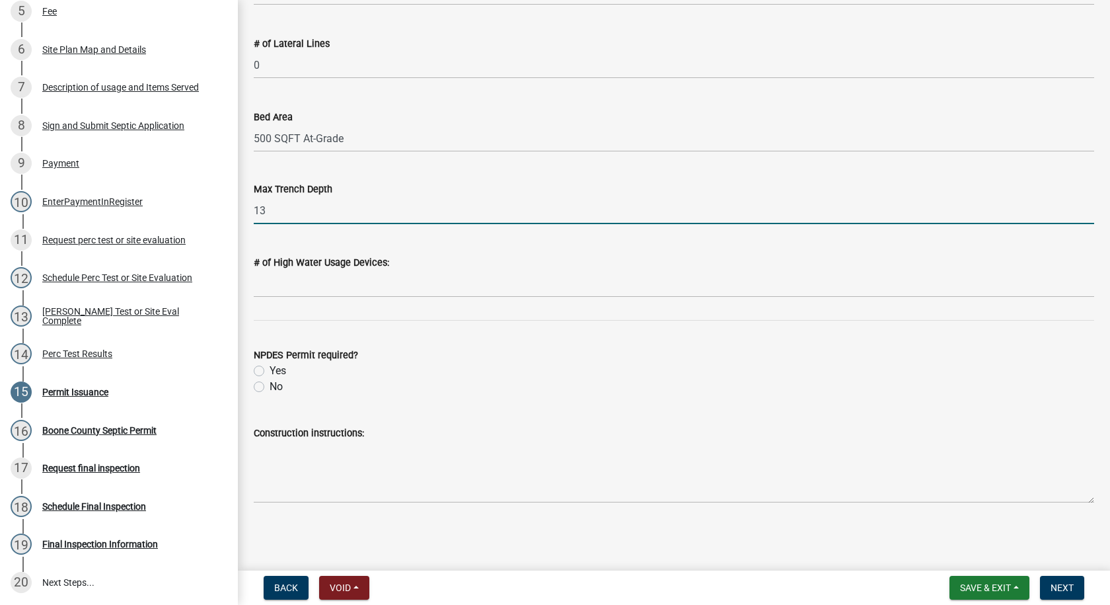
type input "13"
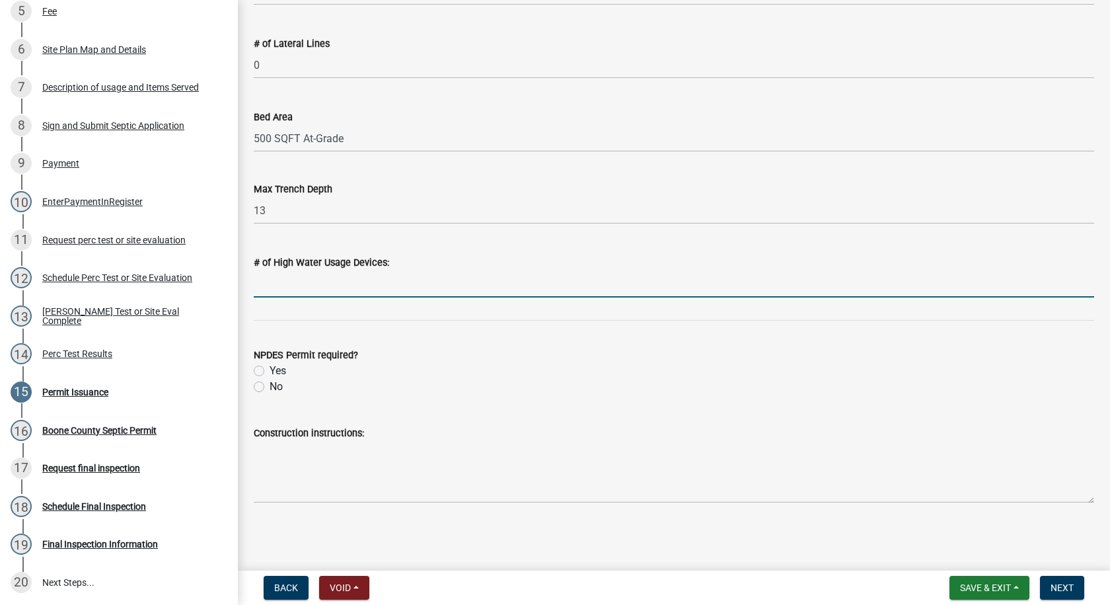
drag, startPoint x: 290, startPoint y: 285, endPoint x: 278, endPoint y: 312, distance: 29.3
click at [290, 285] on input "text" at bounding box center [674, 283] width 841 height 27
type input "0"
click at [270, 385] on label "No" at bounding box center [276, 387] width 13 height 16
click at [270, 385] on input "No" at bounding box center [274, 383] width 9 height 9
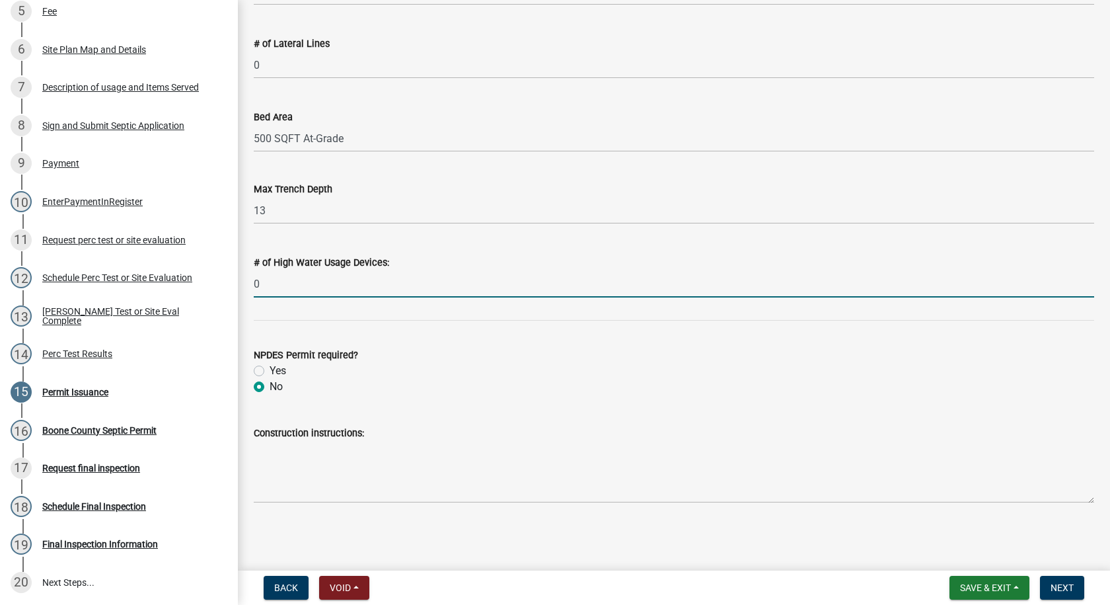
radio input "true"
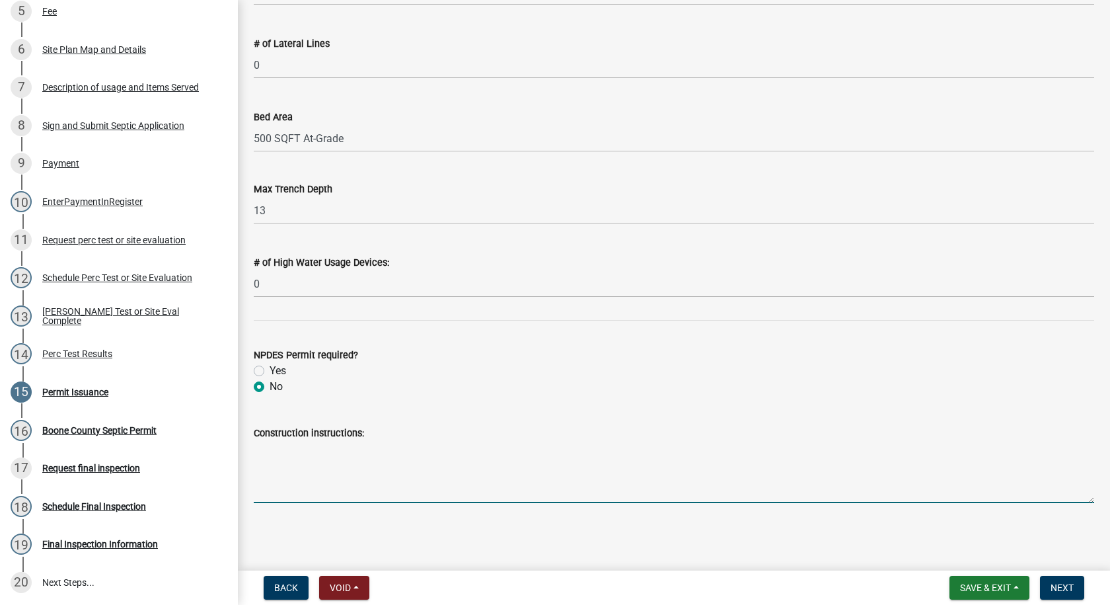
click at [272, 445] on textarea "Construction instructions:" at bounding box center [674, 472] width 841 height 62
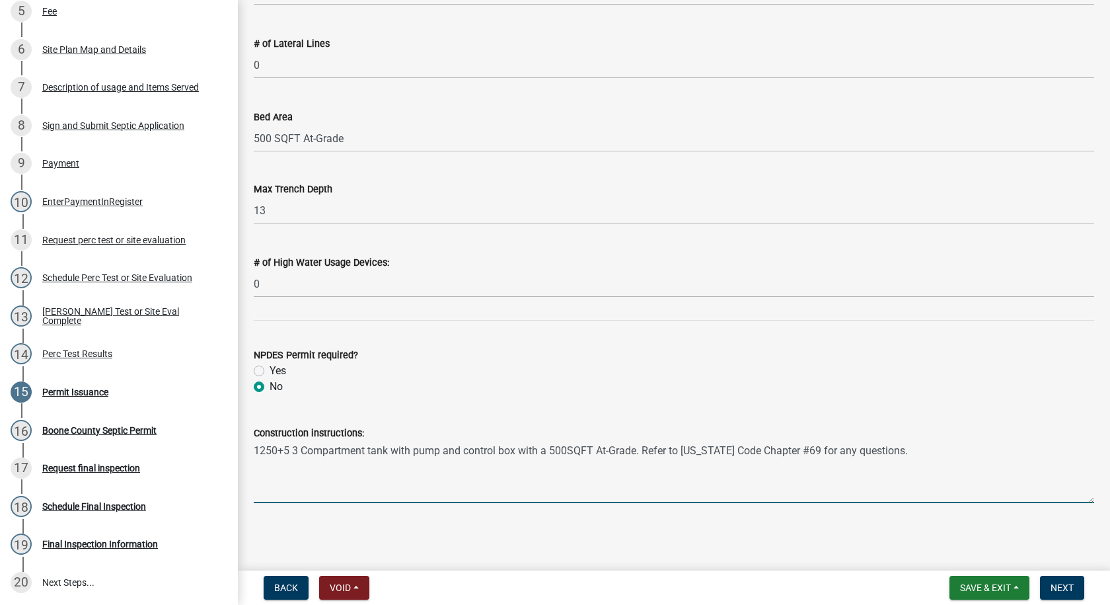
click at [566, 448] on textarea "1250+5 3 Compartment tank with pump and control box with a 500SQFT At-Grade. Re…" at bounding box center [674, 472] width 841 height 62
type textarea "1250+5 3 Compartment tank with pump and control box with a 500 SQFT At-Grade. R…"
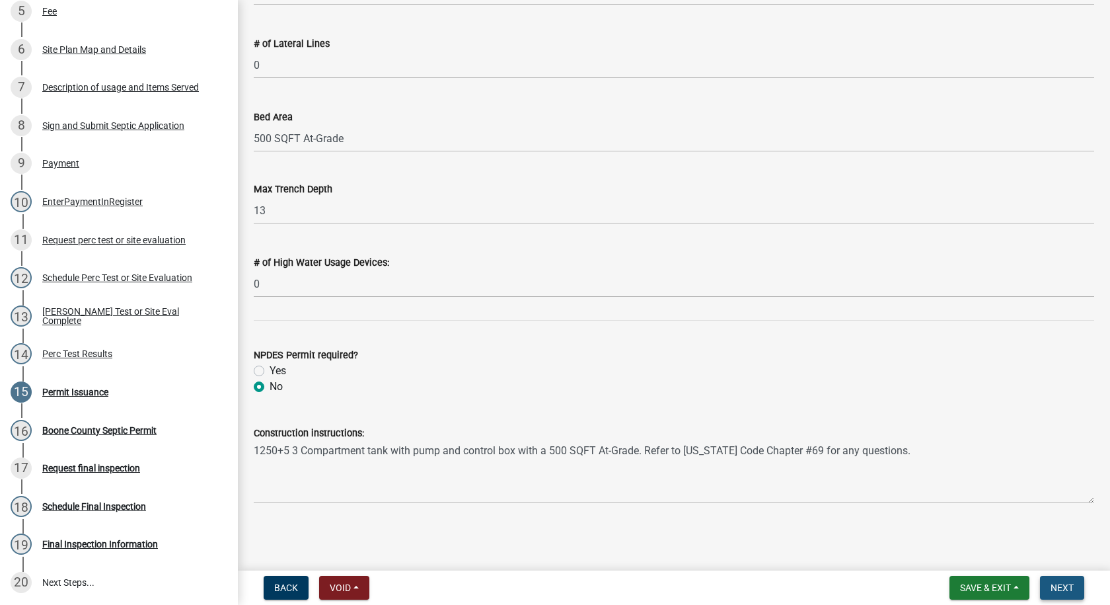
click at [1074, 586] on span "Next" at bounding box center [1062, 587] width 23 height 11
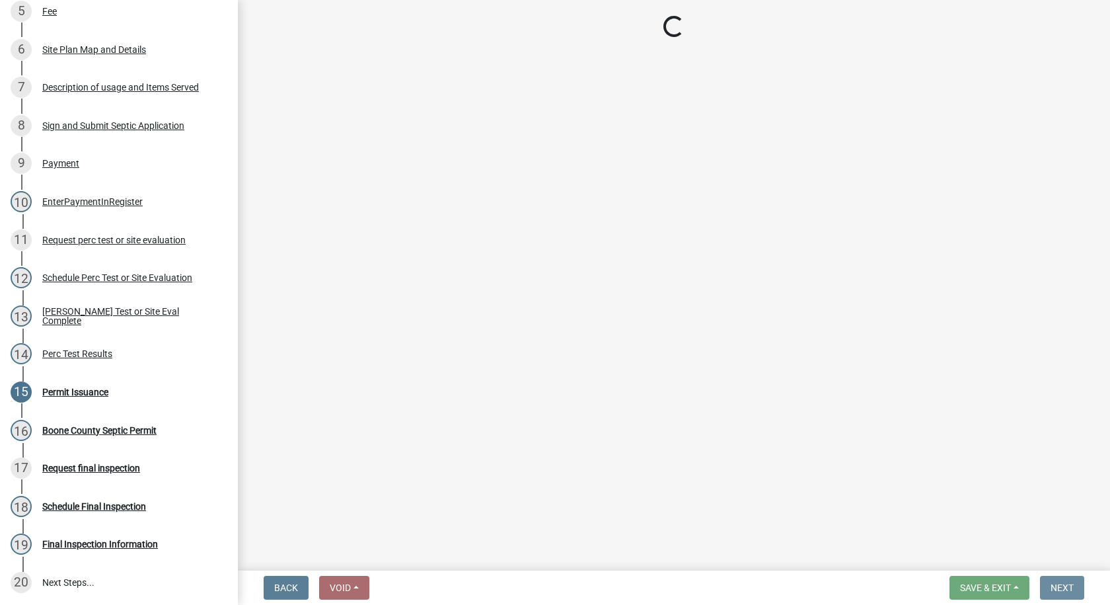
scroll to position [0, 0]
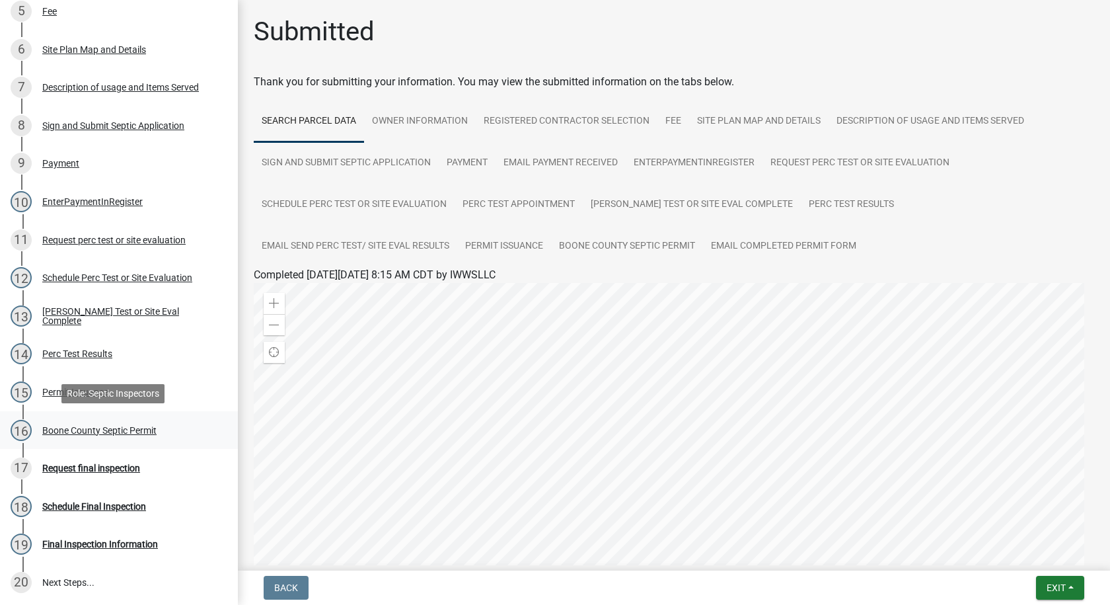
click at [149, 428] on div "Boone County Septic Permit" at bounding box center [99, 430] width 114 height 9
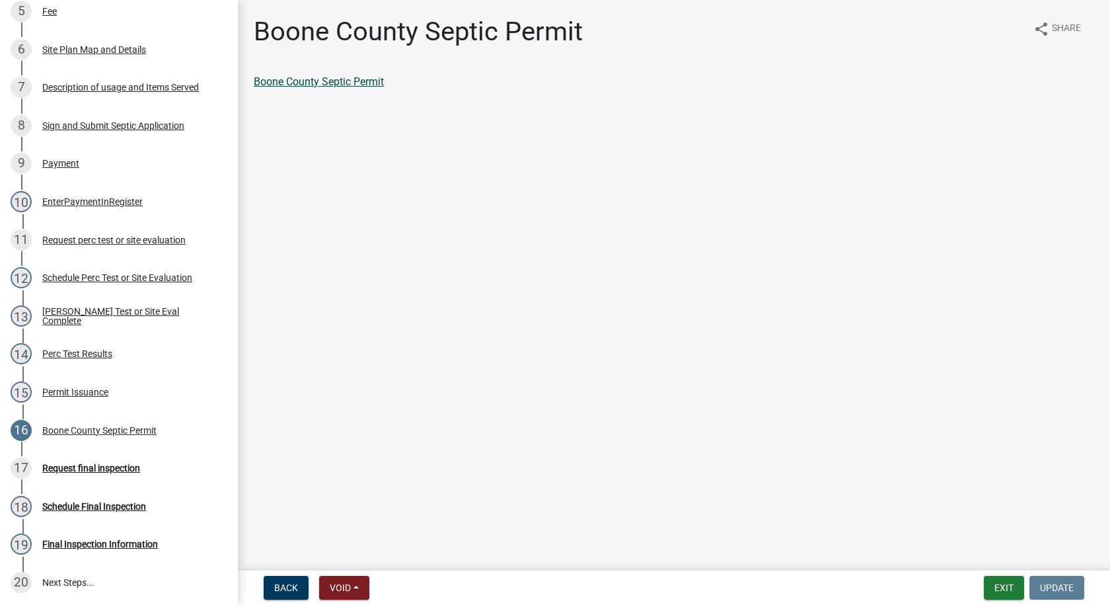
click at [322, 81] on link "Boone County Septic Permit" at bounding box center [319, 81] width 130 height 13
click at [309, 79] on link "Boone County Septic Permit" at bounding box center [319, 81] width 130 height 13
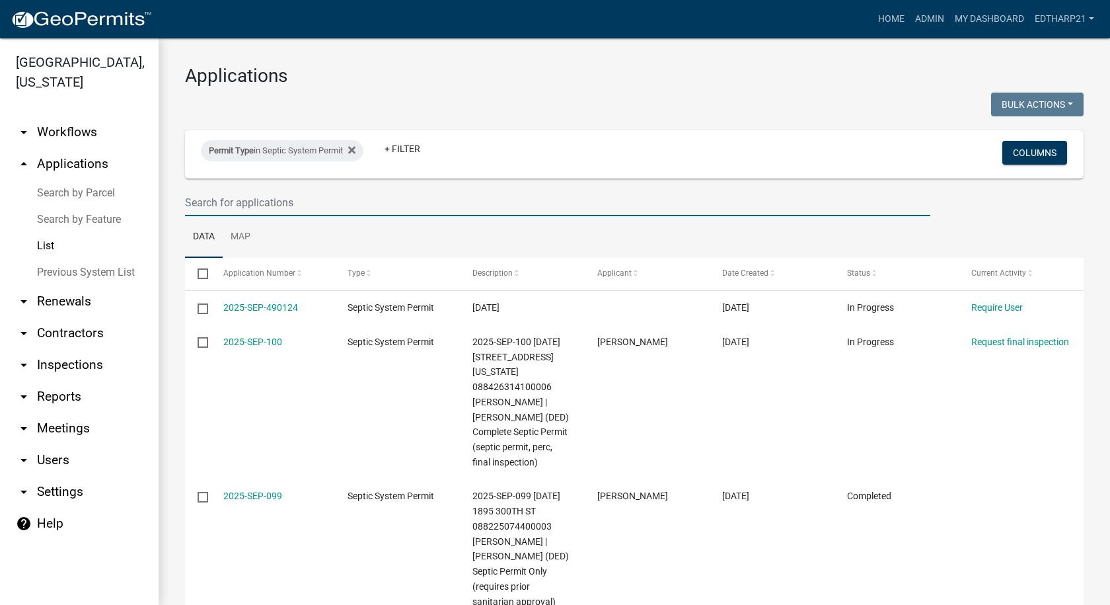
click at [202, 202] on input "text" at bounding box center [558, 202] width 746 height 27
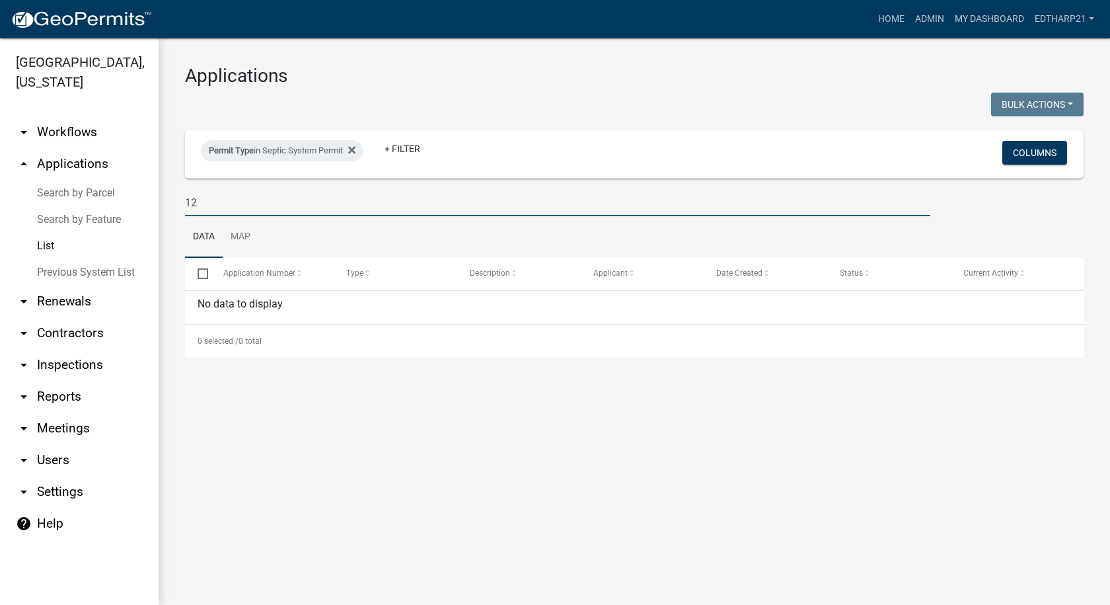
type input "1"
type input "0"
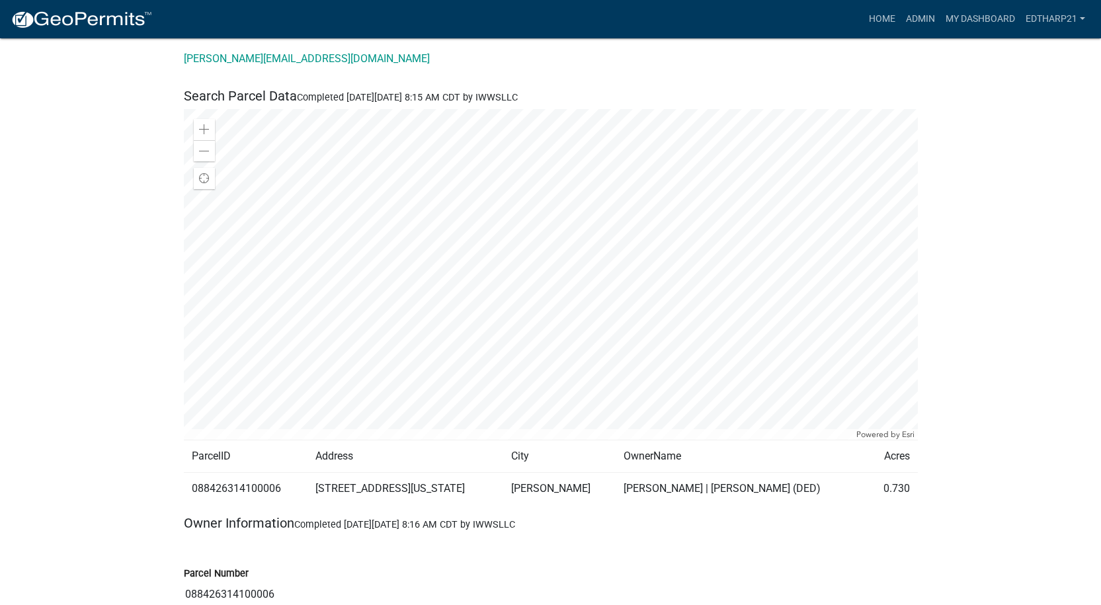
scroll to position [330, 0]
